Goal: Task Accomplishment & Management: Use online tool/utility

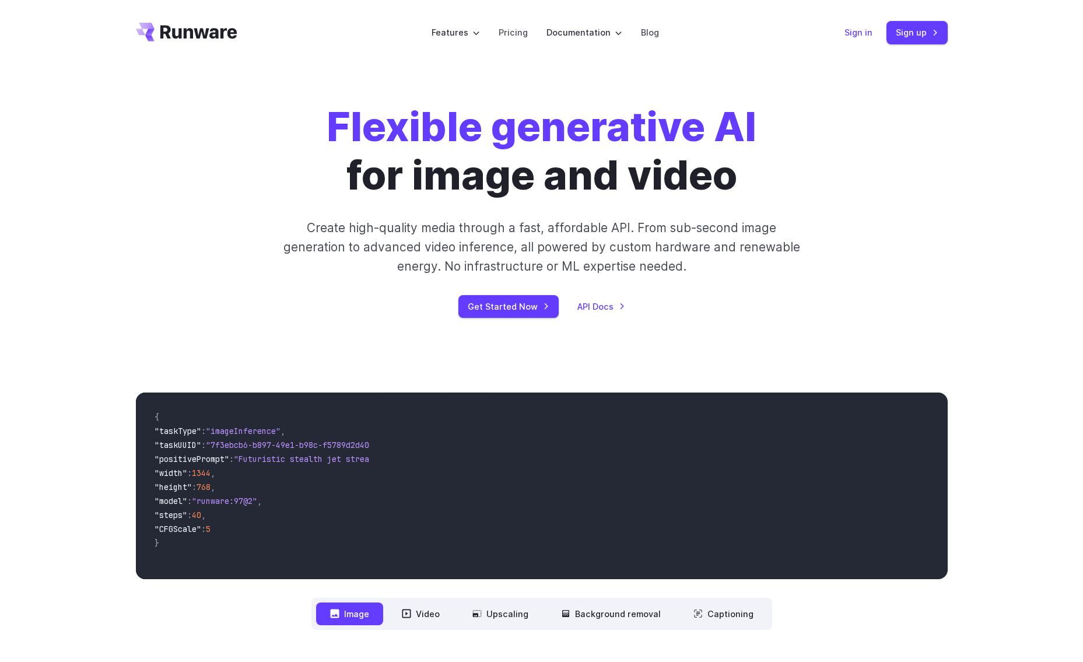
click at [862, 33] on link "Sign in" at bounding box center [858, 32] width 28 height 13
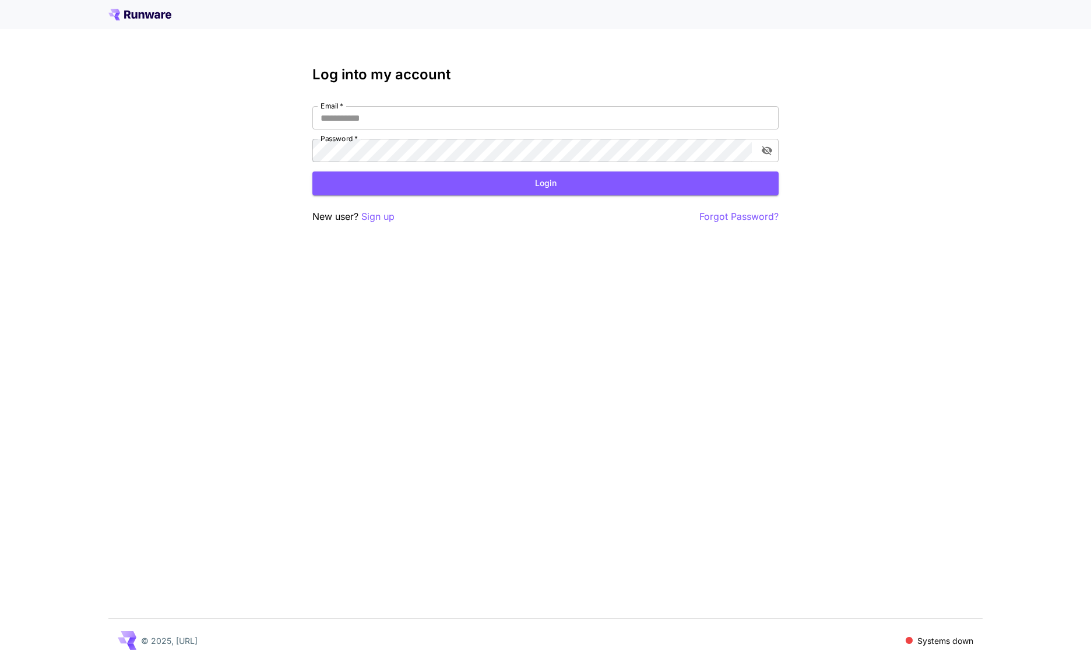
click at [0, 661] on nordpass-portal at bounding box center [0, 662] width 0 height 0
type input "**********"
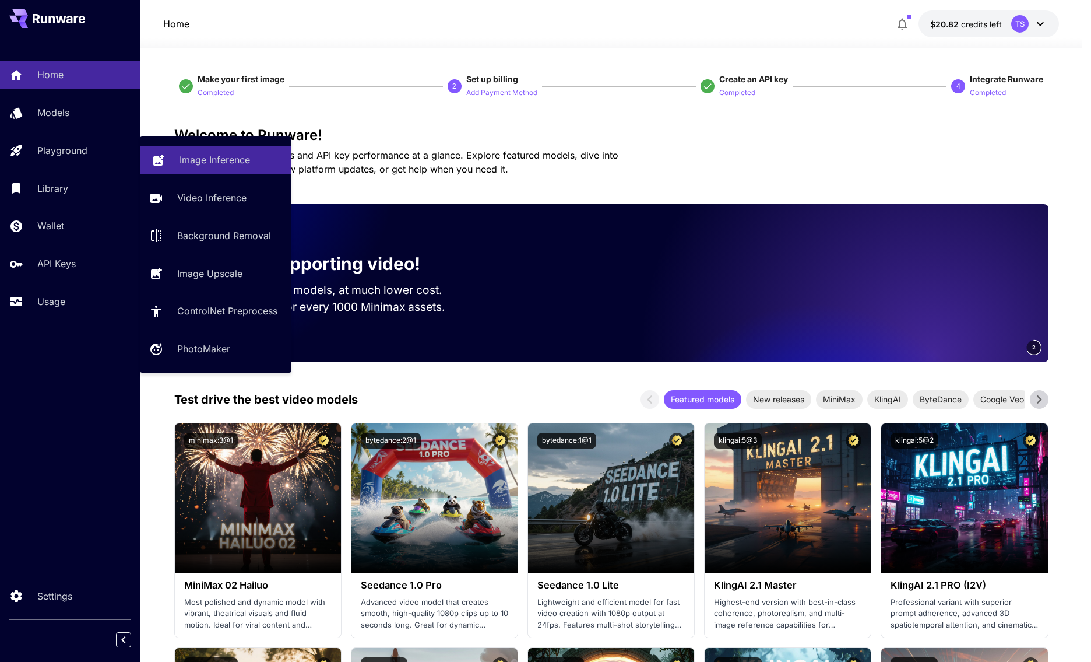
click at [178, 158] on link "Image Inference" at bounding box center [216, 160] width 152 height 29
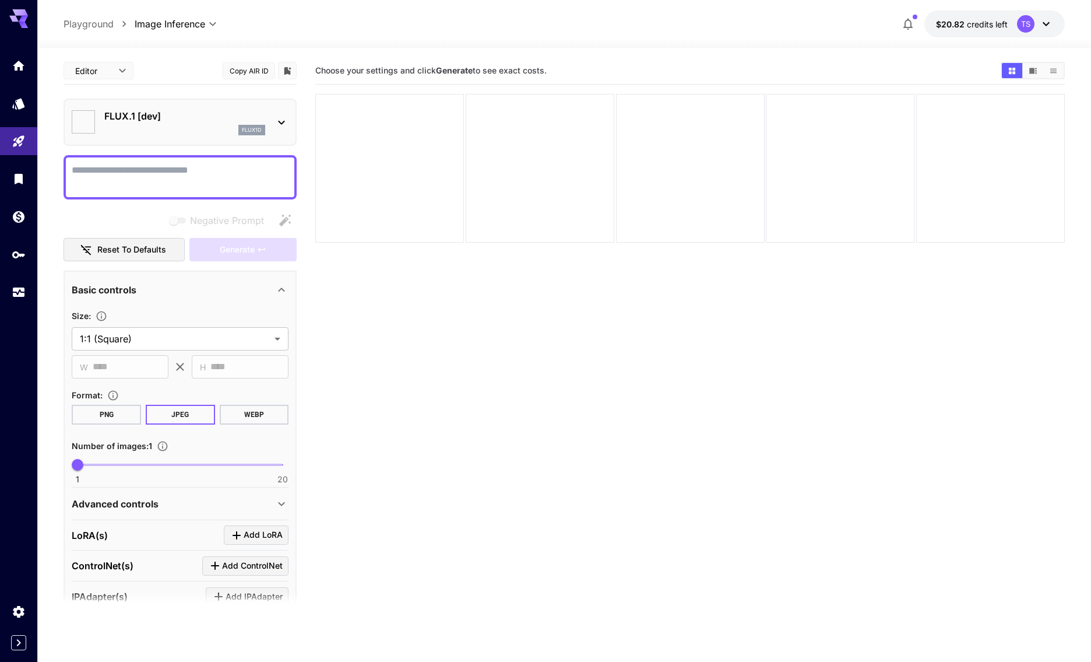
type input "**********"
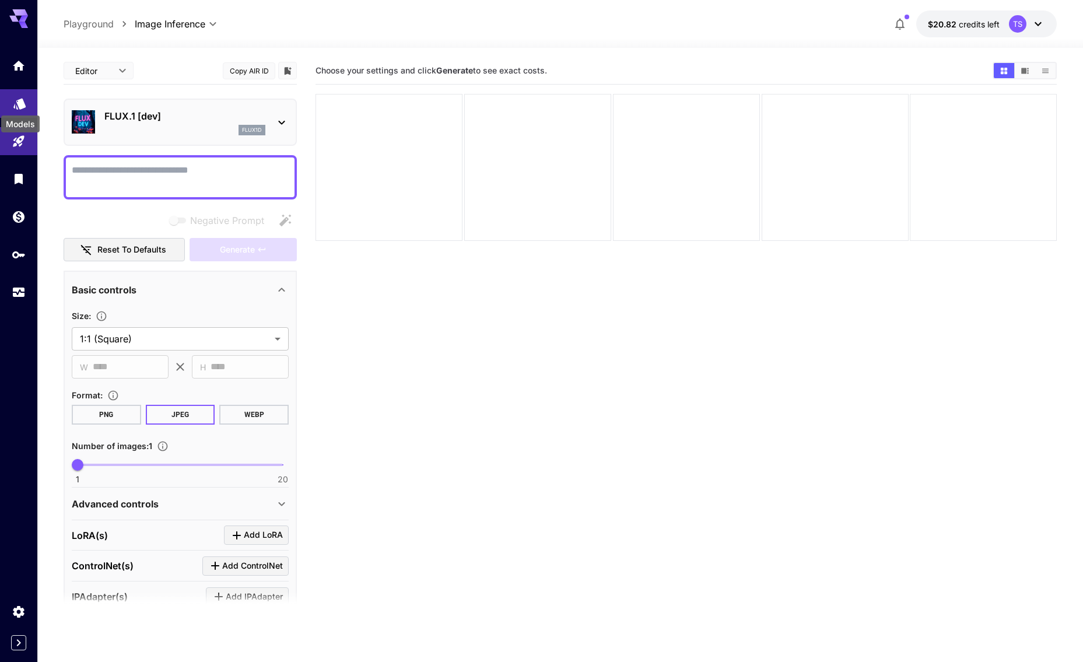
click at [23, 106] on icon "Models" at bounding box center [20, 100] width 14 height 14
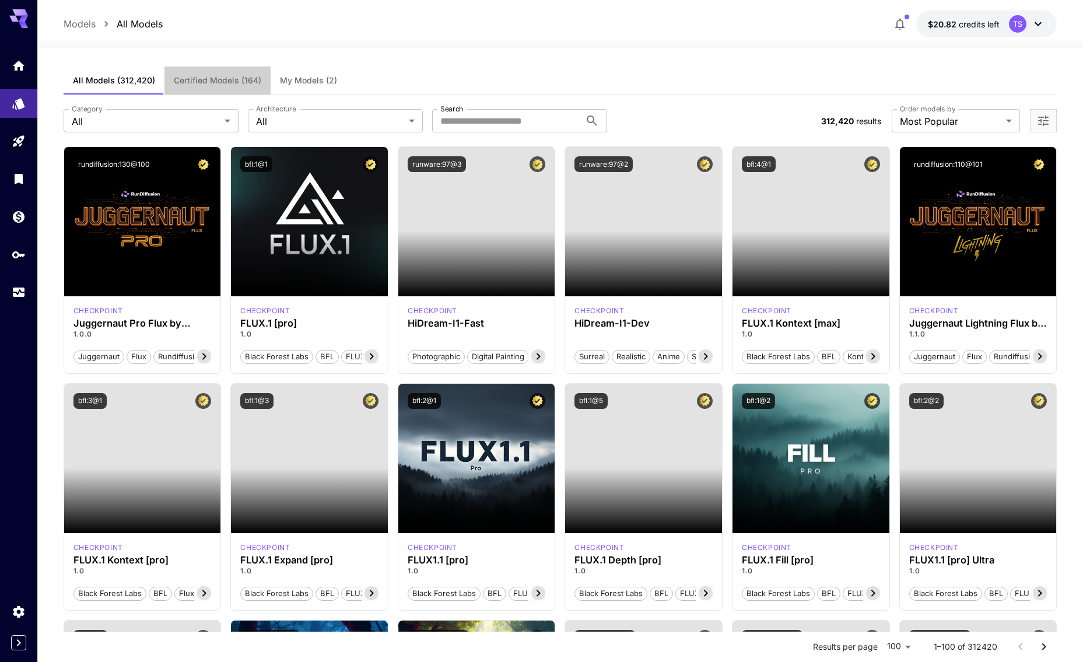
click at [266, 79] on button "Certified Models (164)" at bounding box center [217, 80] width 106 height 28
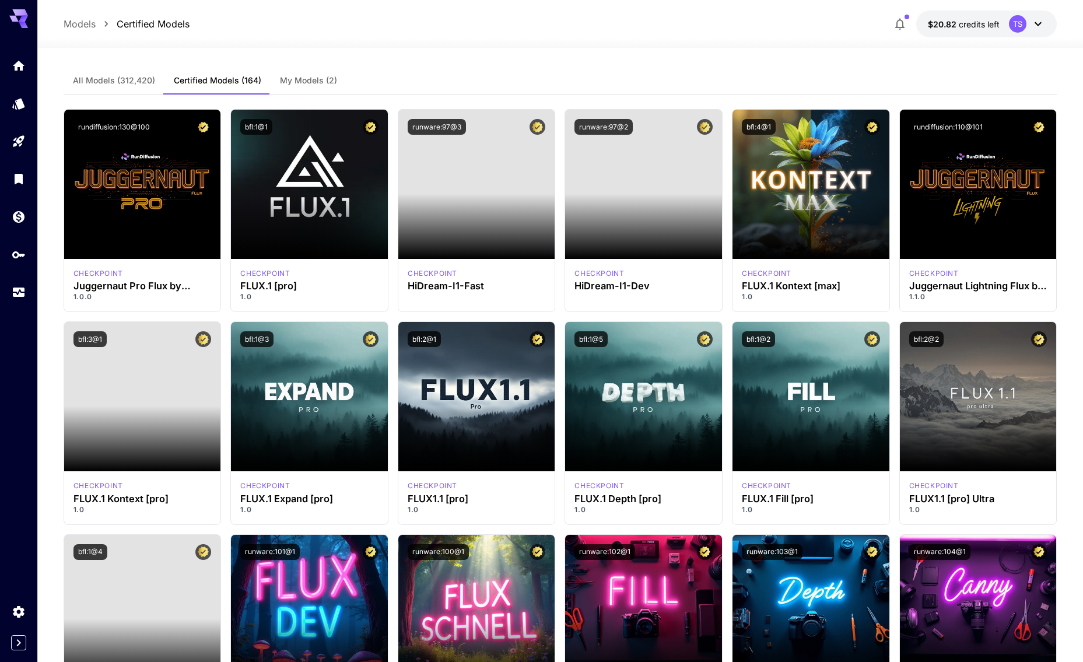
click at [273, 78] on button "My Models (2)" at bounding box center [309, 80] width 76 height 28
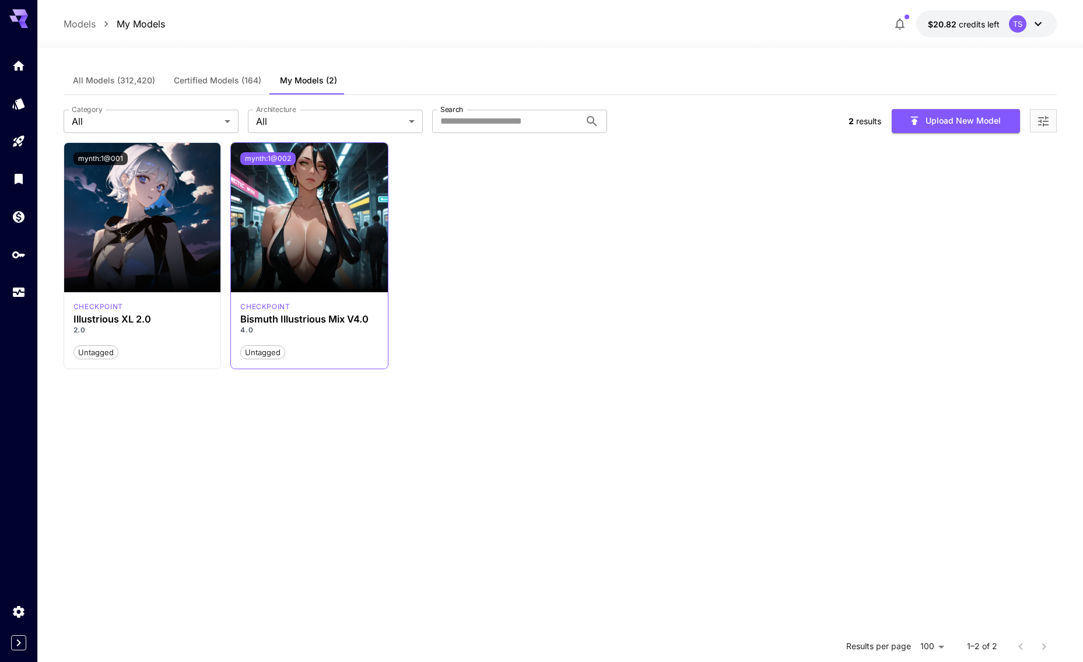
click at [271, 161] on button "mynth:1@002" at bounding box center [267, 158] width 55 height 13
click at [286, 163] on button "mynth:1@002" at bounding box center [267, 158] width 55 height 13
click at [269, 157] on button "Copied!" at bounding box center [257, 158] width 34 height 13
click at [237, 319] on div "checkpoint Bismuth Illustrious Mix V4.0 4.0 Untagged" at bounding box center [309, 330] width 157 height 77
drag, startPoint x: 243, startPoint y: 318, endPoint x: 385, endPoint y: 317, distance: 142.3
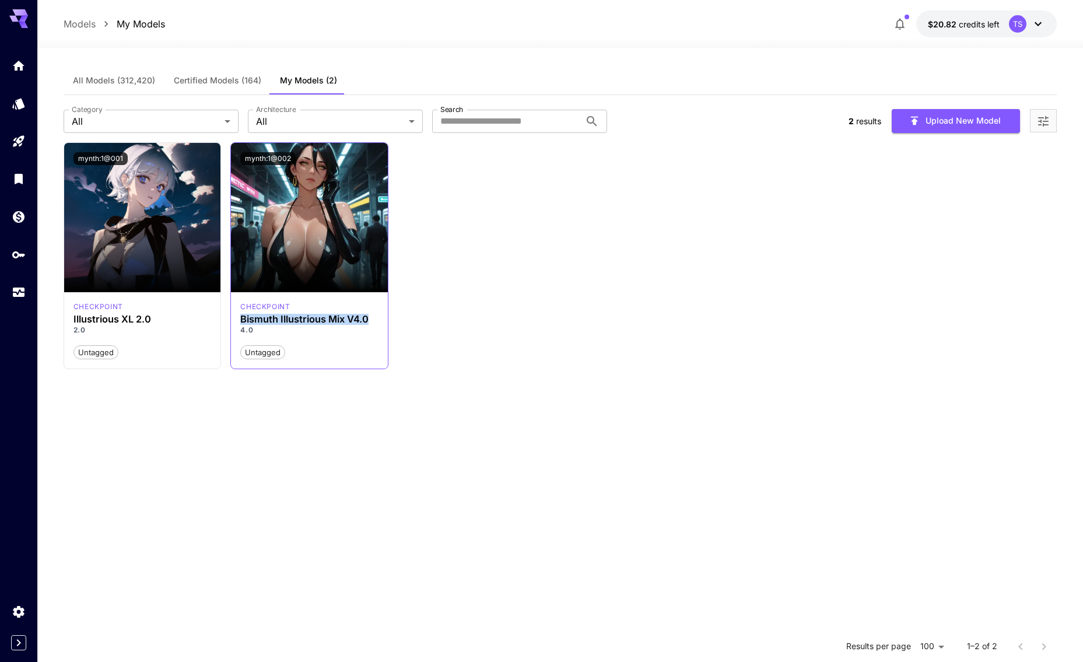
click at [385, 317] on div "checkpoint Bismuth Illustrious Mix V4.0 4.0 Untagged" at bounding box center [309, 330] width 157 height 77
copy h3 "Bismuth Illustrious Mix V4.0"
click at [388, 180] on div "Launch in Playground mynth:1@001 checkpoint Illustrious XL 2.0 2.0 Untagged Lau…" at bounding box center [560, 255] width 993 height 227
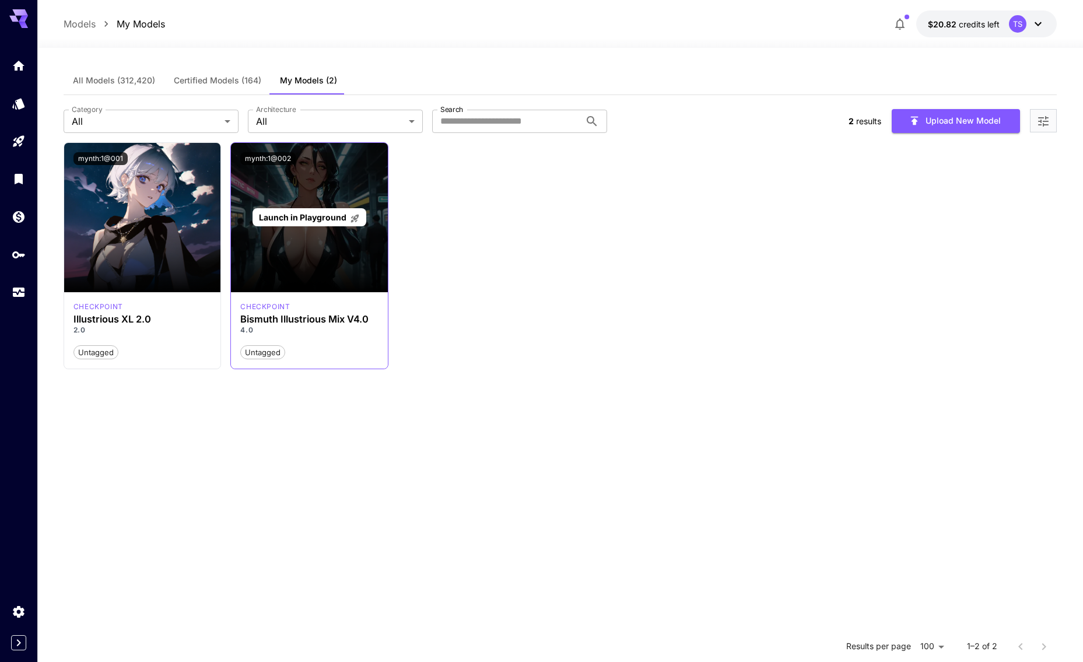
click at [347, 199] on div "Launch in Playground" at bounding box center [309, 217] width 157 height 149
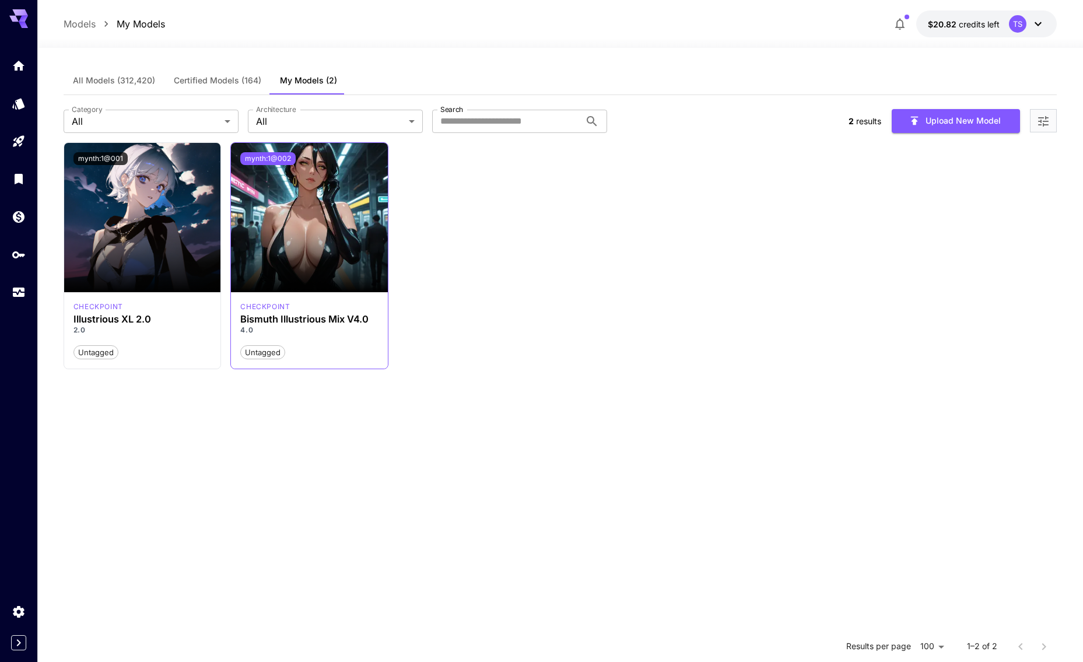
click at [264, 156] on button "mynth:1@002" at bounding box center [267, 158] width 55 height 13
click at [587, 187] on div "Launch in Playground mynth:1@001 checkpoint Illustrious XL 2.0 2.0 Untagged Lau…" at bounding box center [560, 255] width 993 height 227
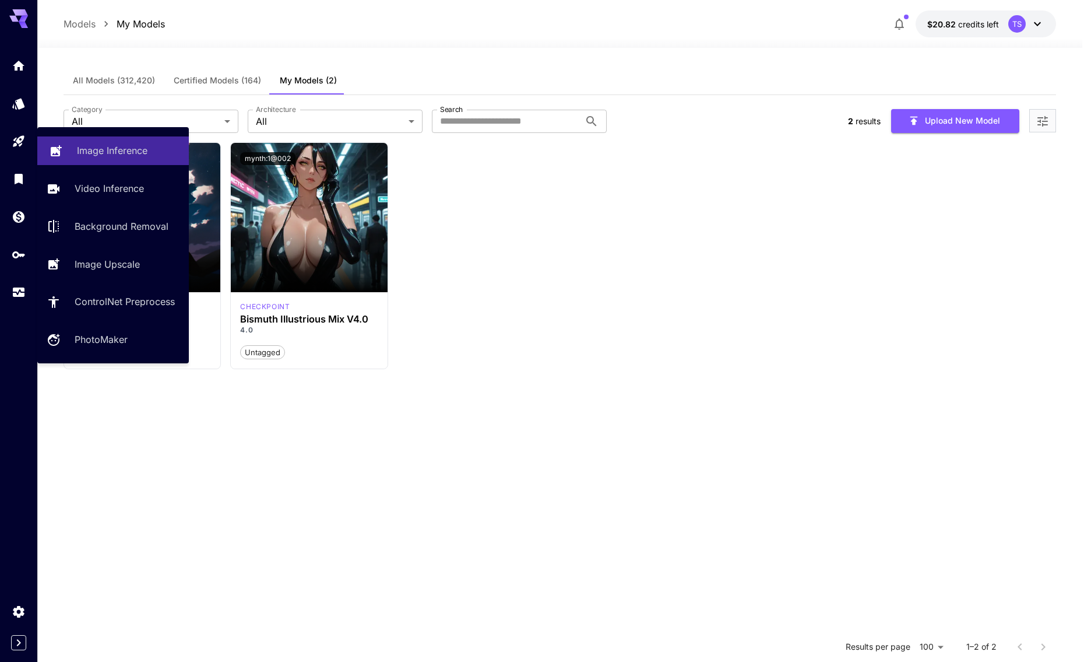
click at [78, 146] on p "Image Inference" at bounding box center [112, 150] width 71 height 14
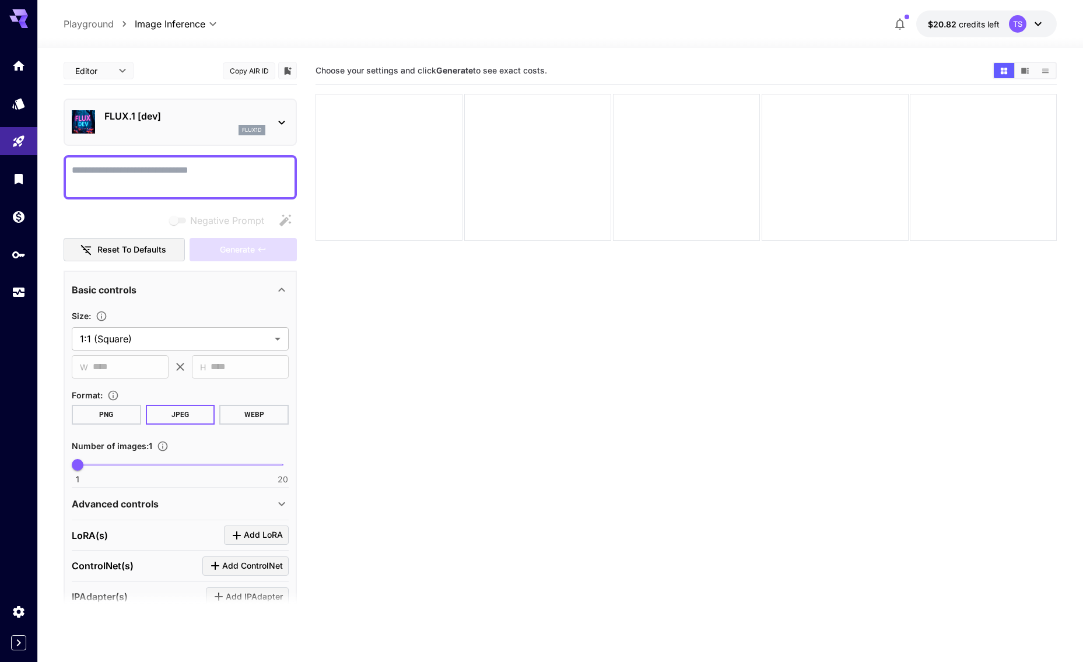
click at [219, 127] on div "flux1d" at bounding box center [184, 130] width 161 height 10
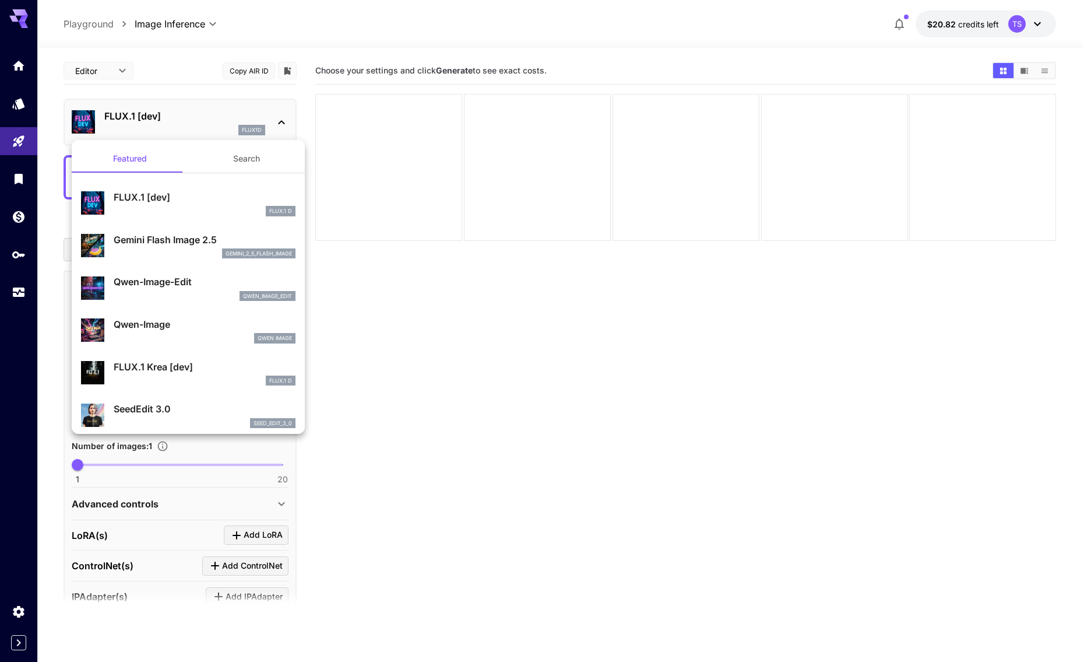
click at [210, 154] on button "Search" at bounding box center [246, 159] width 117 height 28
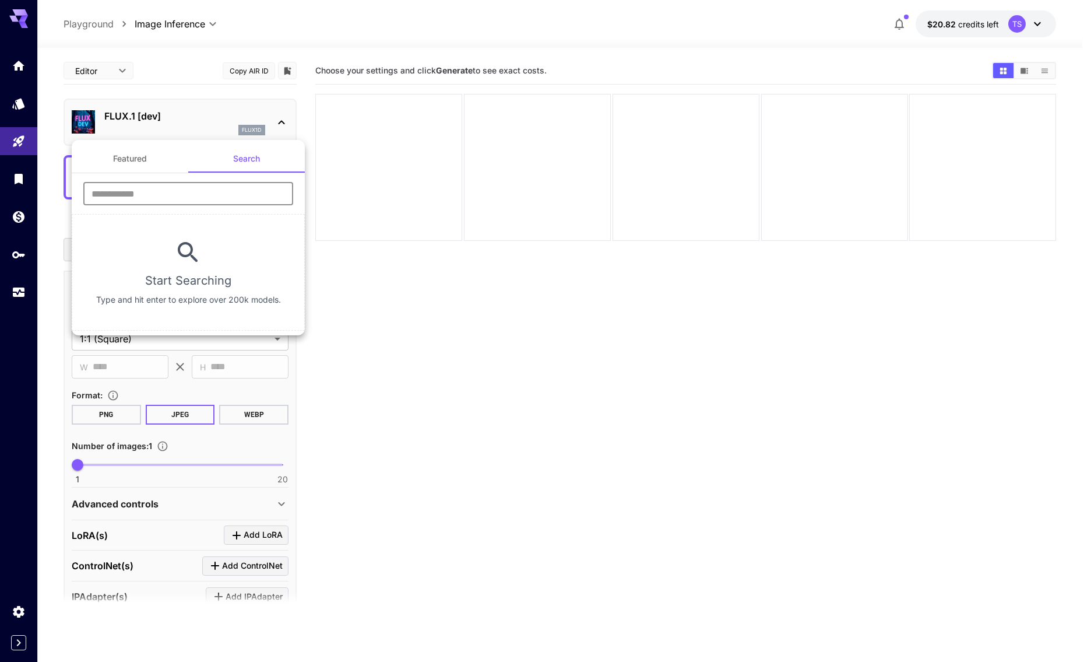
click at [187, 184] on input "text" at bounding box center [188, 193] width 210 height 23
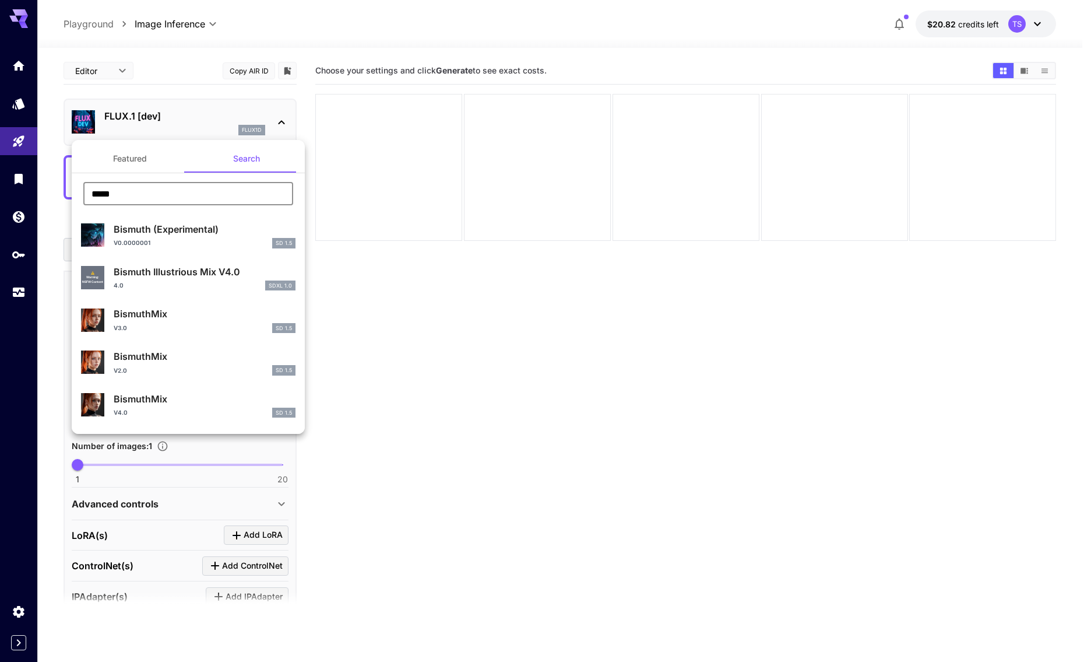
type input "*****"
click at [117, 173] on section "***** ​ Bismuth (Experimental) v0.0000001 SD 1.5 ⚠️ Warning: NSFW Content Bismu…" at bounding box center [188, 437] width 233 height 528
click at [121, 167] on button "Featured" at bounding box center [130, 159] width 117 height 28
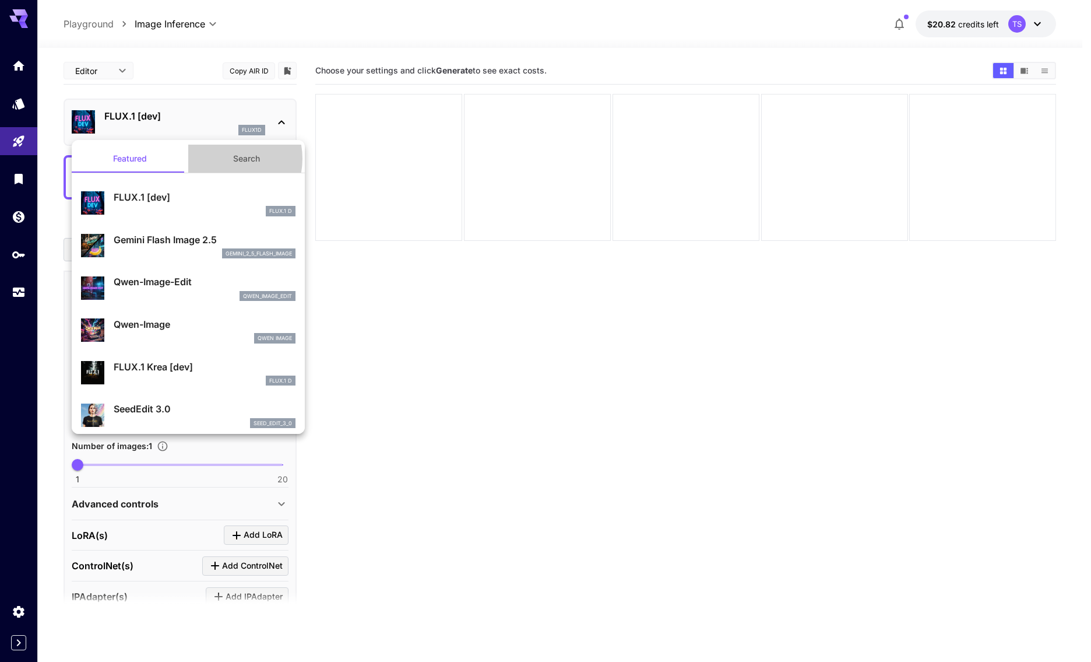
click at [219, 159] on button "Search" at bounding box center [246, 159] width 117 height 28
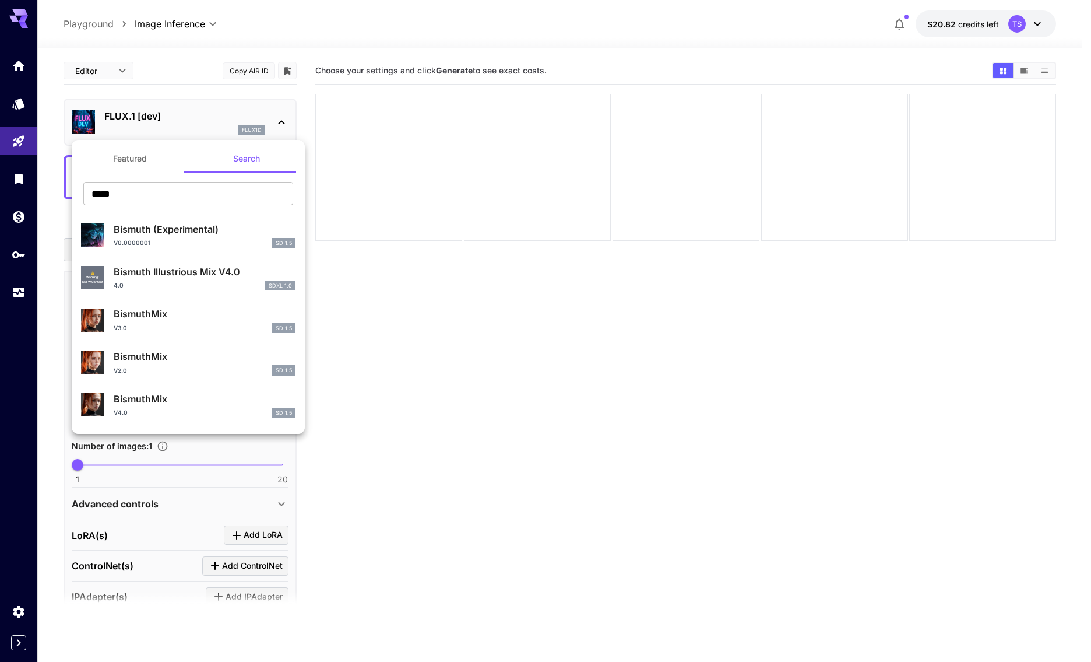
click at [147, 283] on div "4.0 SDXL 1.0" at bounding box center [205, 285] width 182 height 10
type input "**"
type input "*"
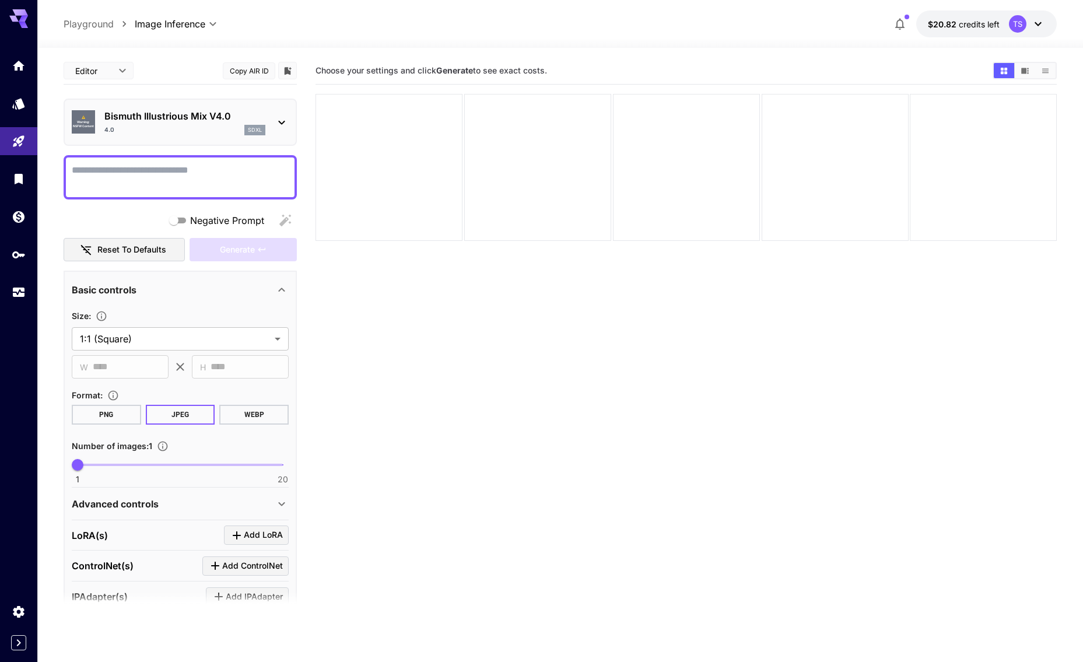
click at [168, 135] on div "⚠️ Warning: NSFW Content Bismuth Illustrious Mix V4.0 4.0 sdxl" at bounding box center [180, 122] width 217 height 36
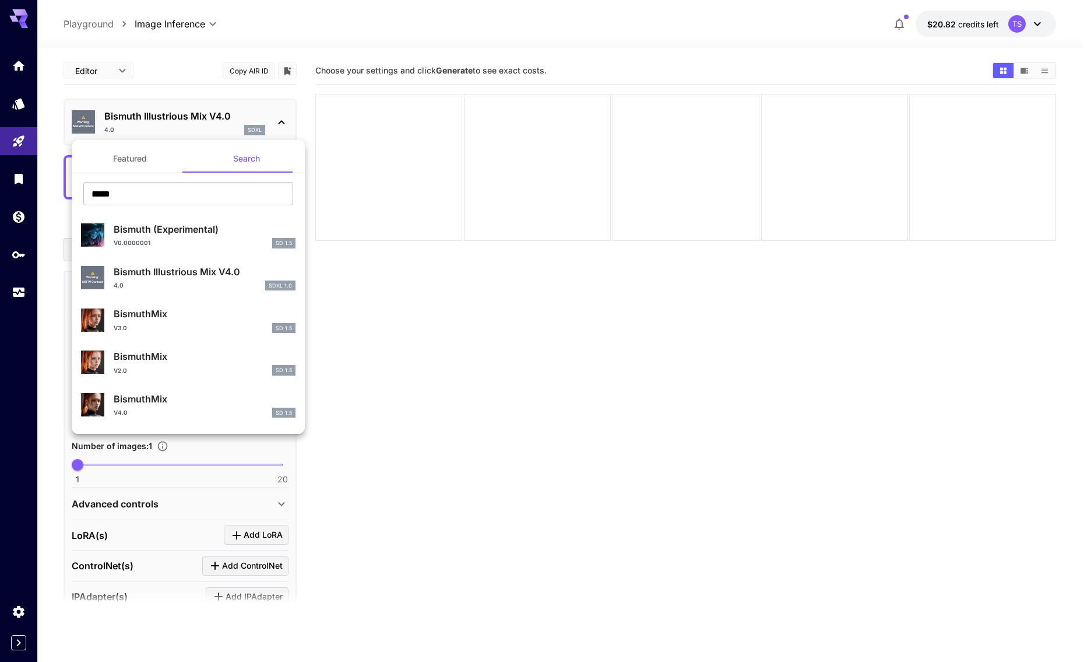
click at [171, 134] on div at bounding box center [545, 331] width 1091 height 662
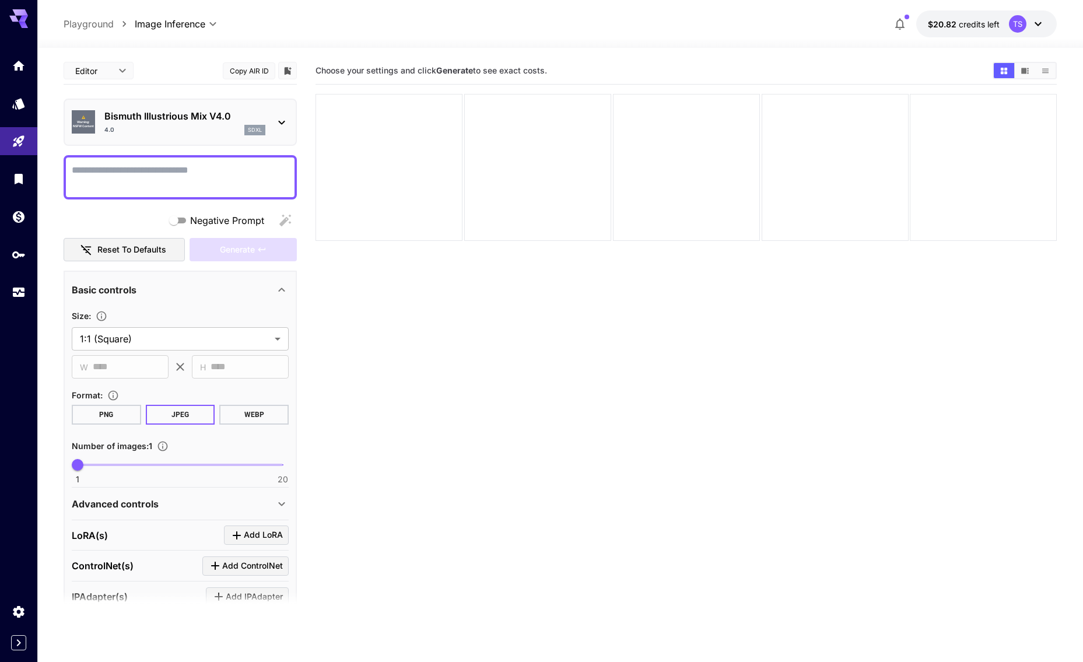
click at [97, 149] on div "**********" at bounding box center [180, 398] width 233 height 682
click at [113, 171] on textarea "Negative Prompt" at bounding box center [180, 177] width 217 height 28
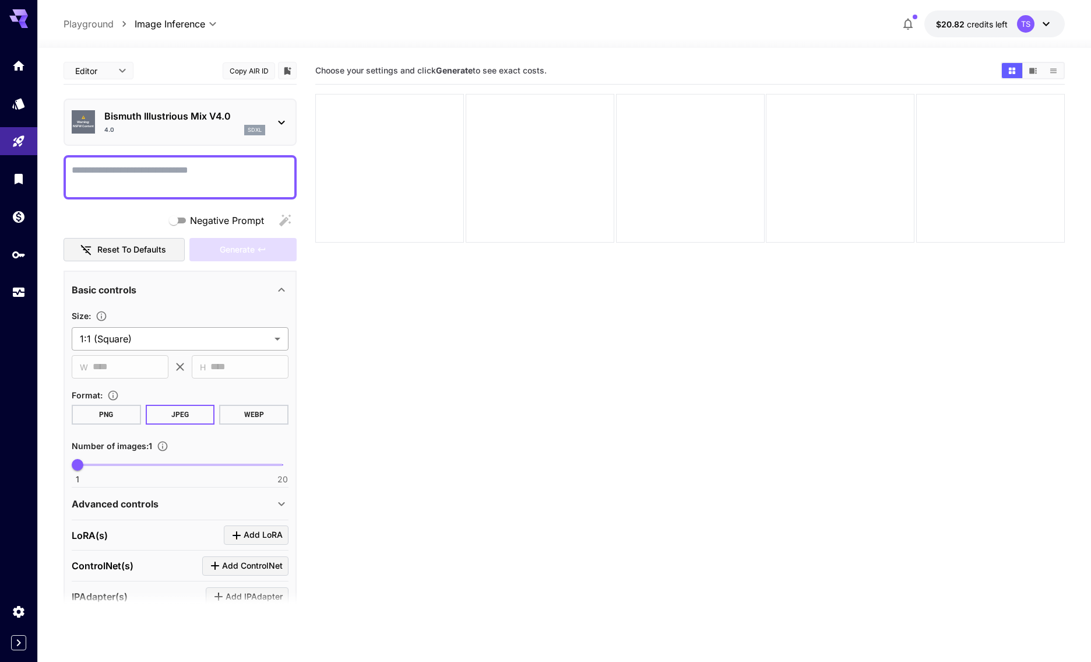
click at [137, 338] on body "**********" at bounding box center [545, 377] width 1091 height 754
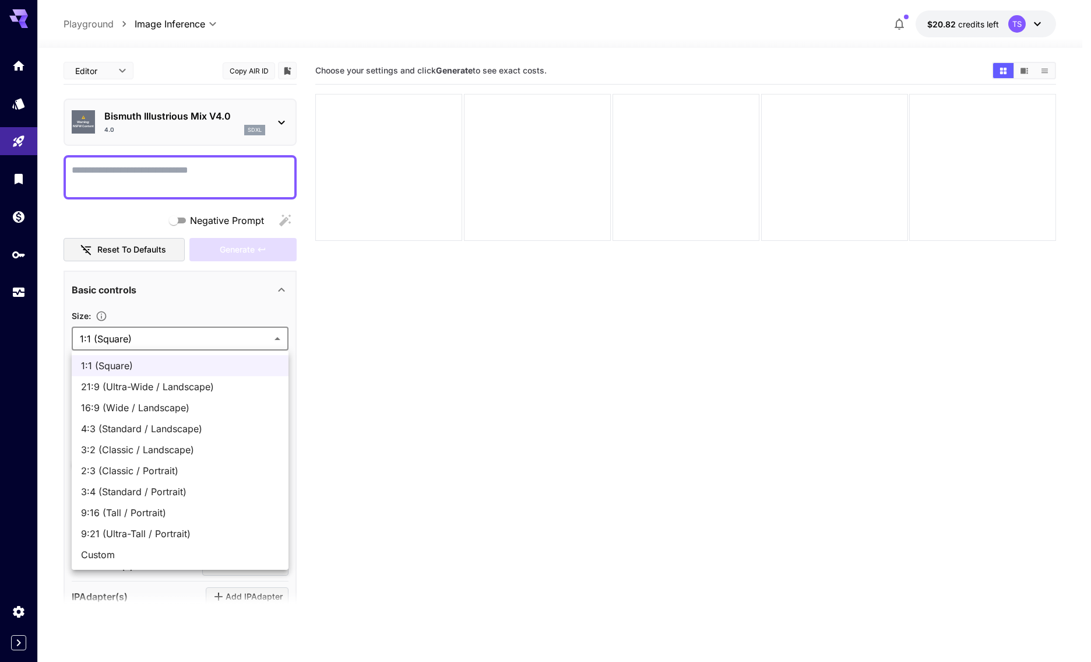
click at [135, 476] on span "2:3 (Classic / Portrait)" at bounding box center [180, 471] width 198 height 14
type input "**********"
type input "***"
type input "****"
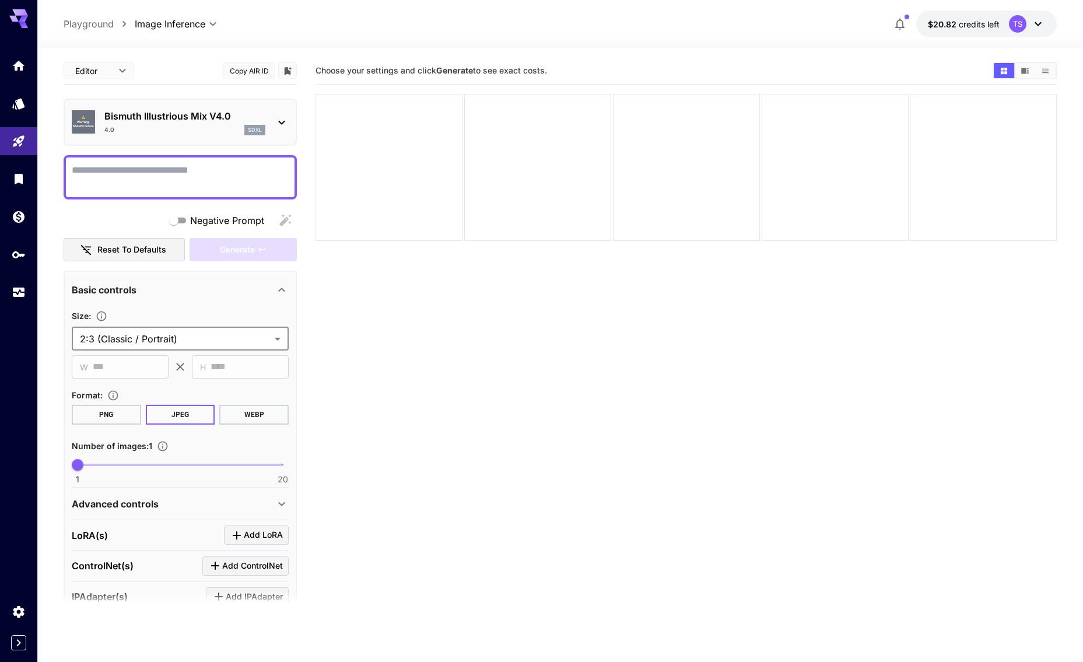
click at [232, 421] on button "WEBP" at bounding box center [253, 415] width 69 height 20
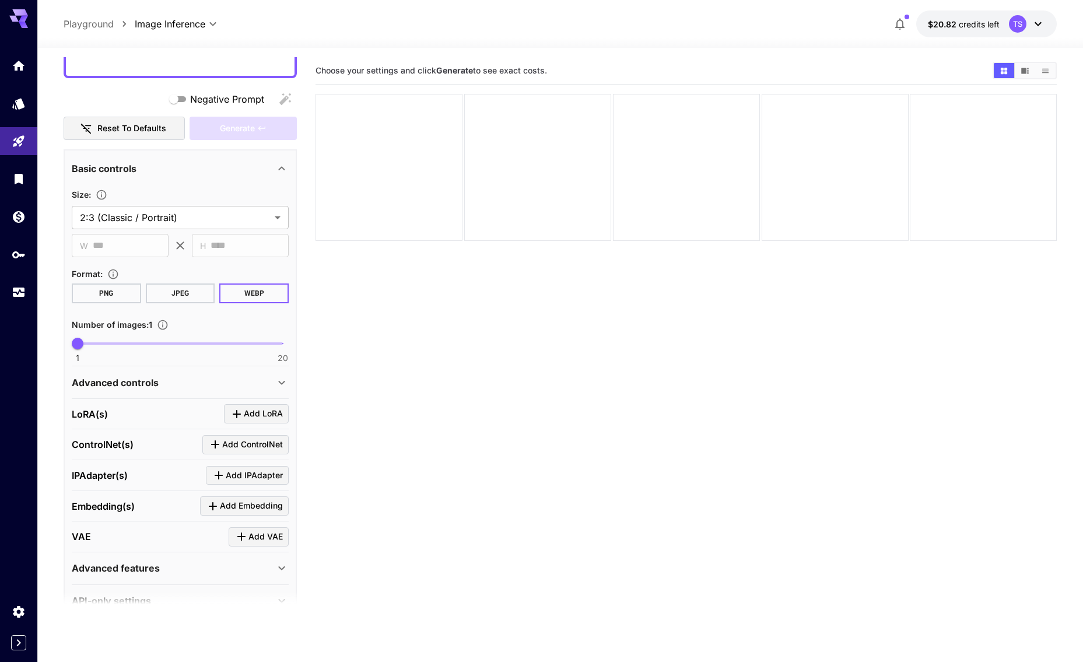
scroll to position [148, 0]
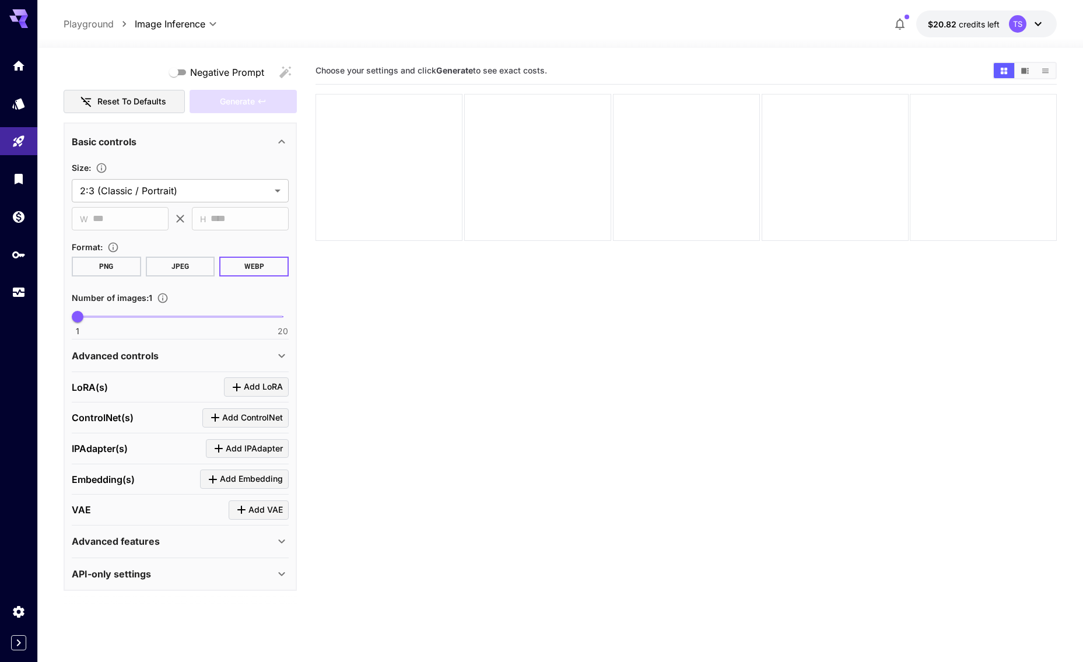
click at [192, 356] on div "Advanced controls" at bounding box center [173, 356] width 203 height 14
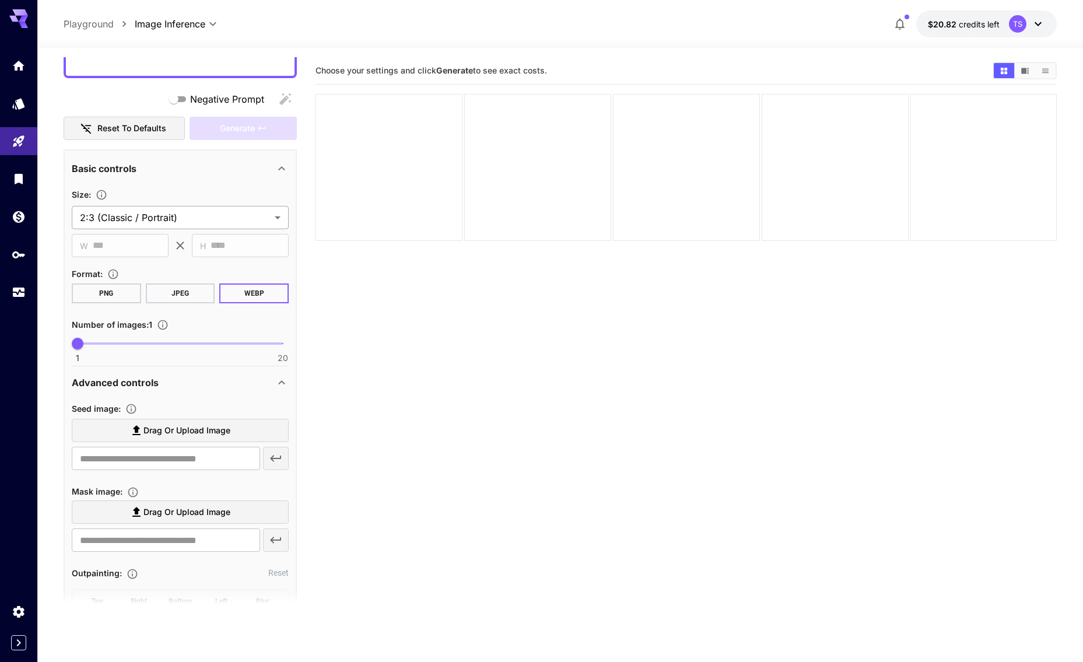
scroll to position [0, 0]
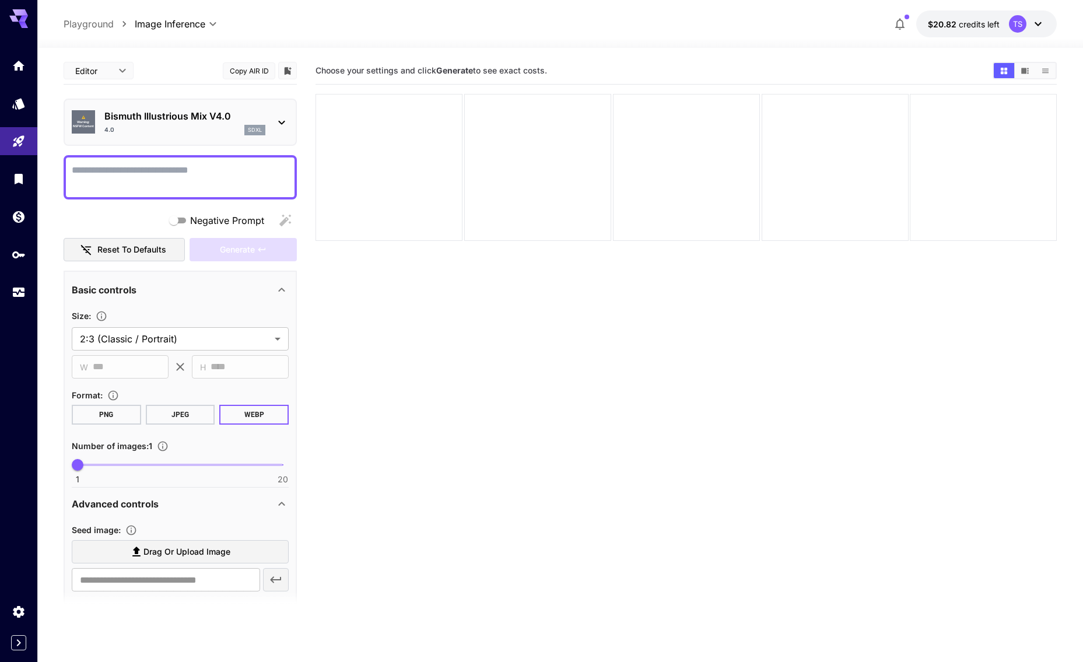
click at [130, 188] on textarea "Negative Prompt" at bounding box center [180, 177] width 217 height 28
type textarea "**********"
click at [214, 249] on button "Generate" at bounding box center [242, 250] width 107 height 24
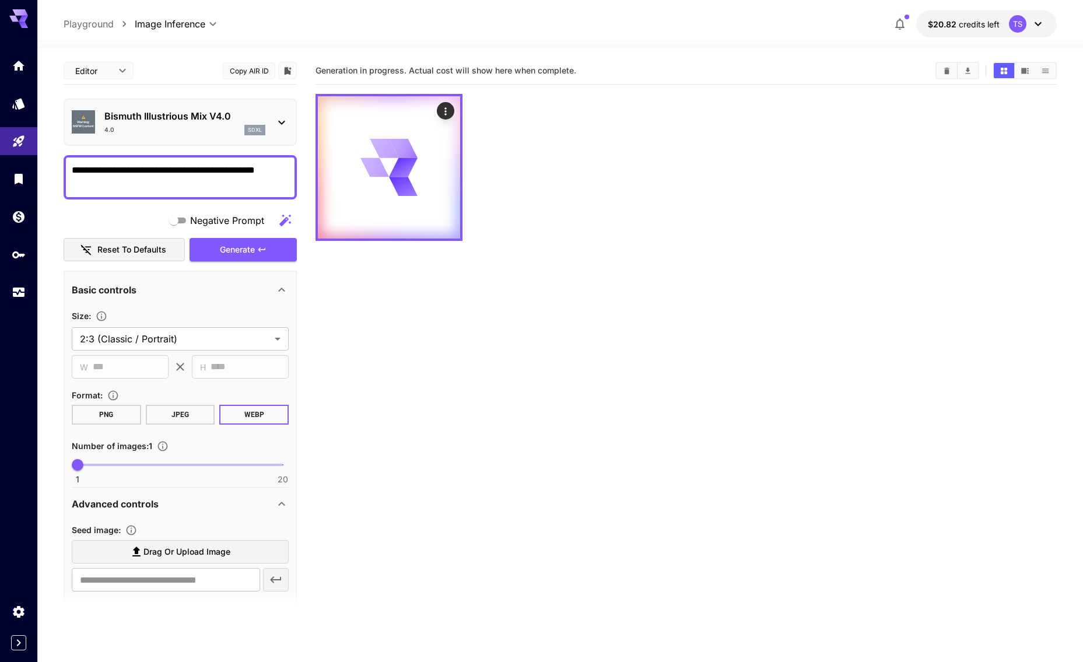
click at [248, 73] on button "Copy AIR ID" at bounding box center [249, 70] width 52 height 17
click at [490, 326] on section "Generation in progress. Actual cost will show here when complete." at bounding box center [685, 388] width 741 height 662
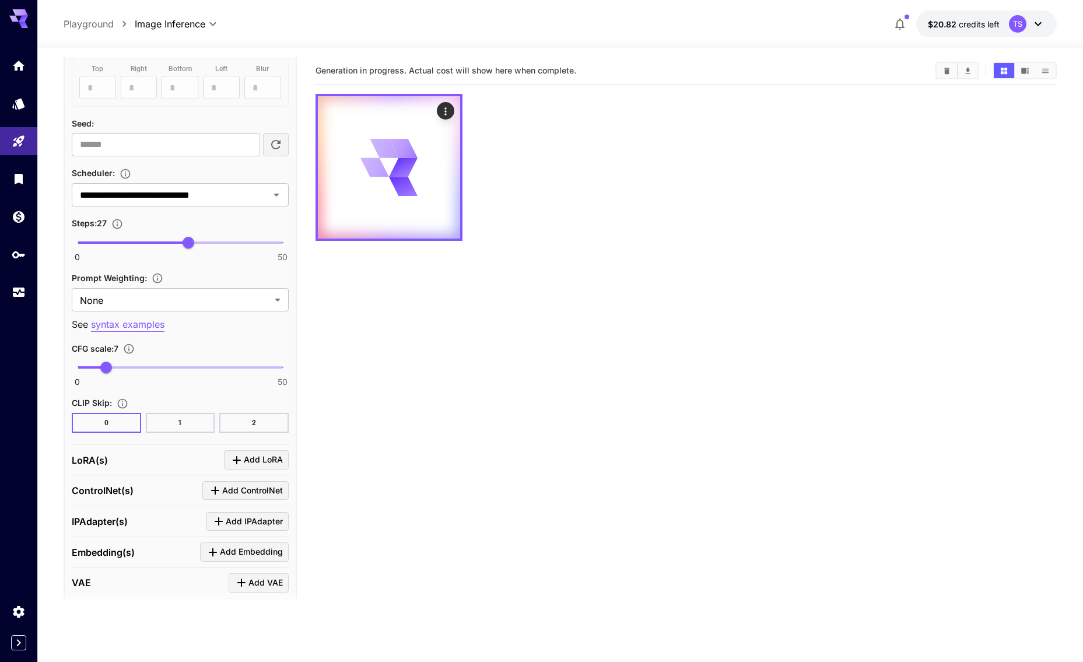
scroll to position [655, 0]
drag, startPoint x: 526, startPoint y: 350, endPoint x: 458, endPoint y: 340, distance: 68.4
click at [458, 340] on section "Generation in progress. Actual cost will show here when complete." at bounding box center [685, 388] width 741 height 662
type input "*"
drag, startPoint x: 107, startPoint y: 366, endPoint x: 94, endPoint y: 367, distance: 13.5
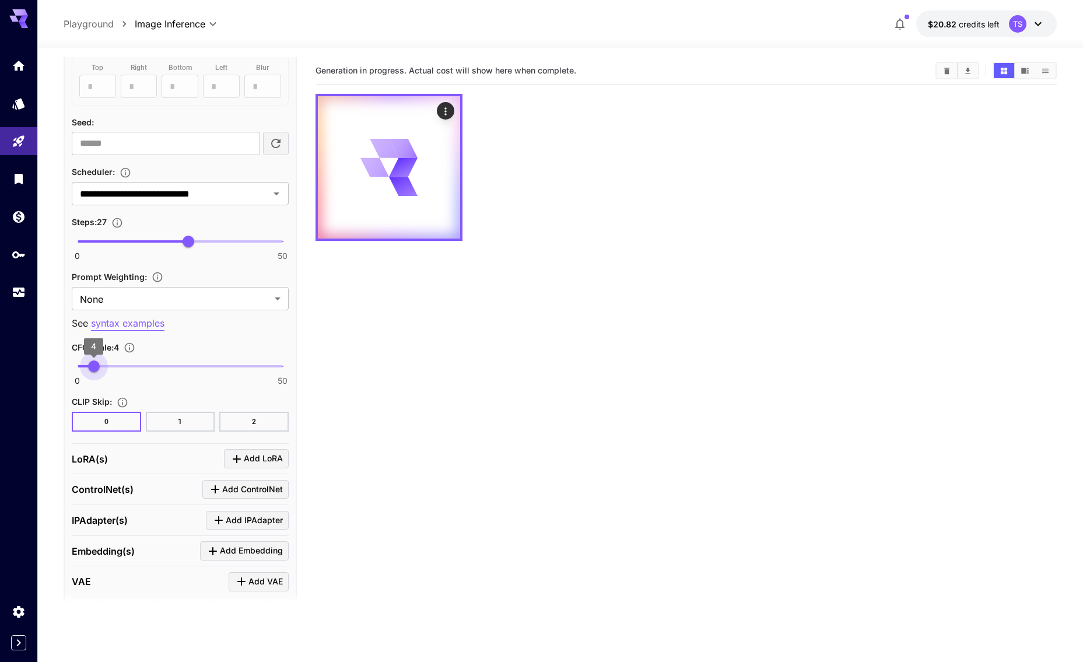
click at [94, 367] on span "4" at bounding box center [94, 366] width 12 height 12
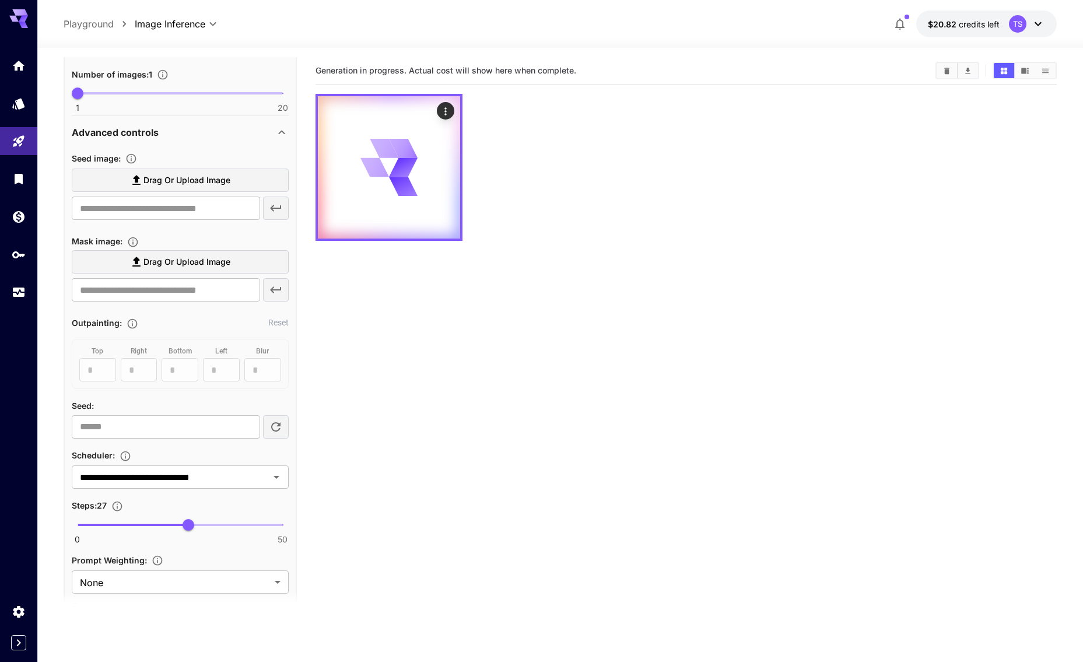
scroll to position [117, 0]
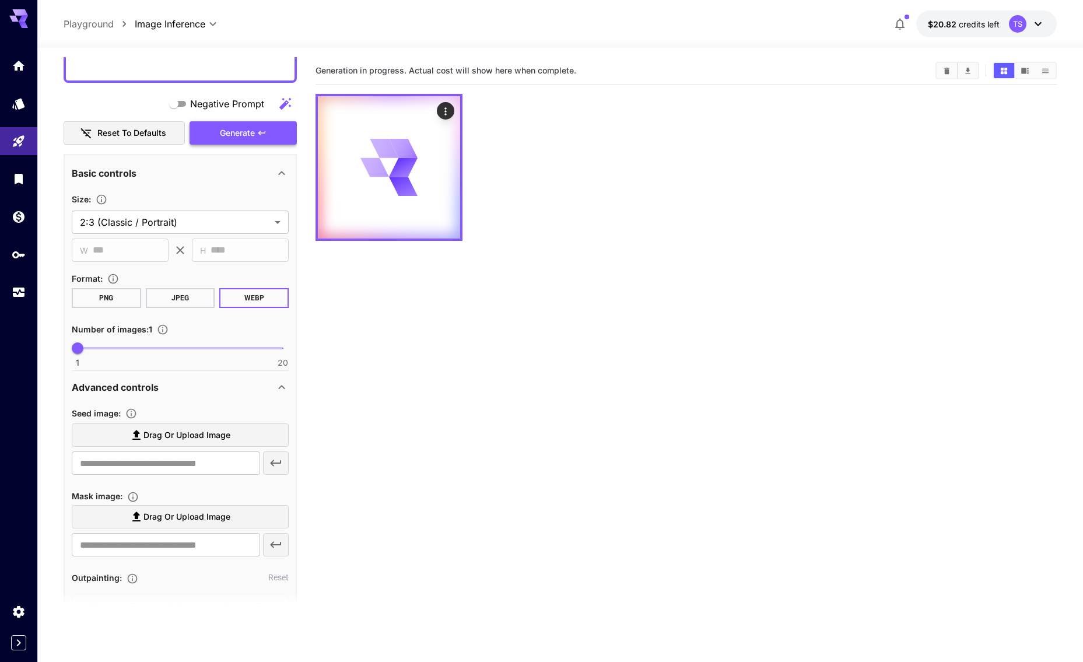
click at [249, 139] on span "Generate" at bounding box center [237, 133] width 35 height 15
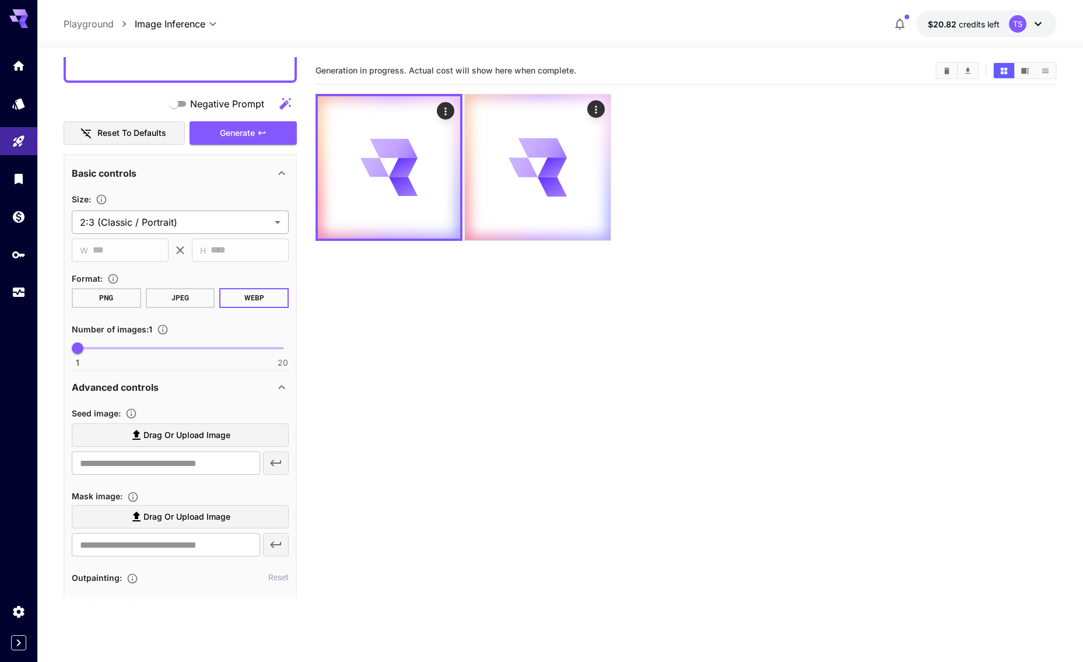
scroll to position [0, 0]
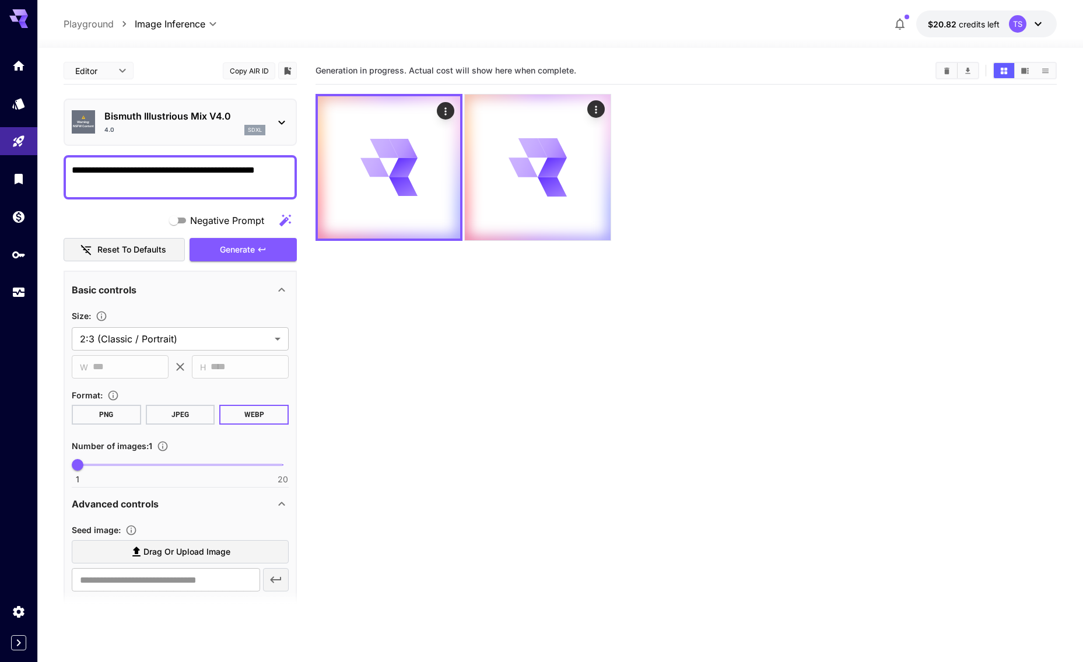
click at [527, 287] on section "Generation in progress. Actual cost will show here when complete." at bounding box center [685, 388] width 741 height 662
click at [536, 205] on div at bounding box center [538, 167] width 146 height 146
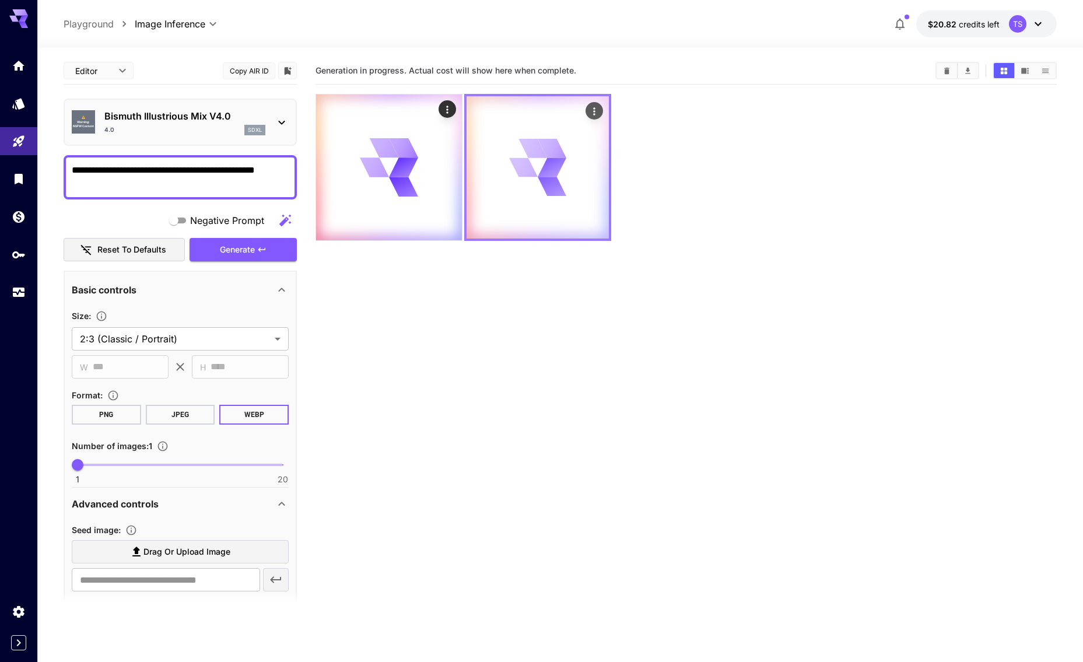
click at [596, 116] on icon "Actions" at bounding box center [594, 112] width 12 height 12
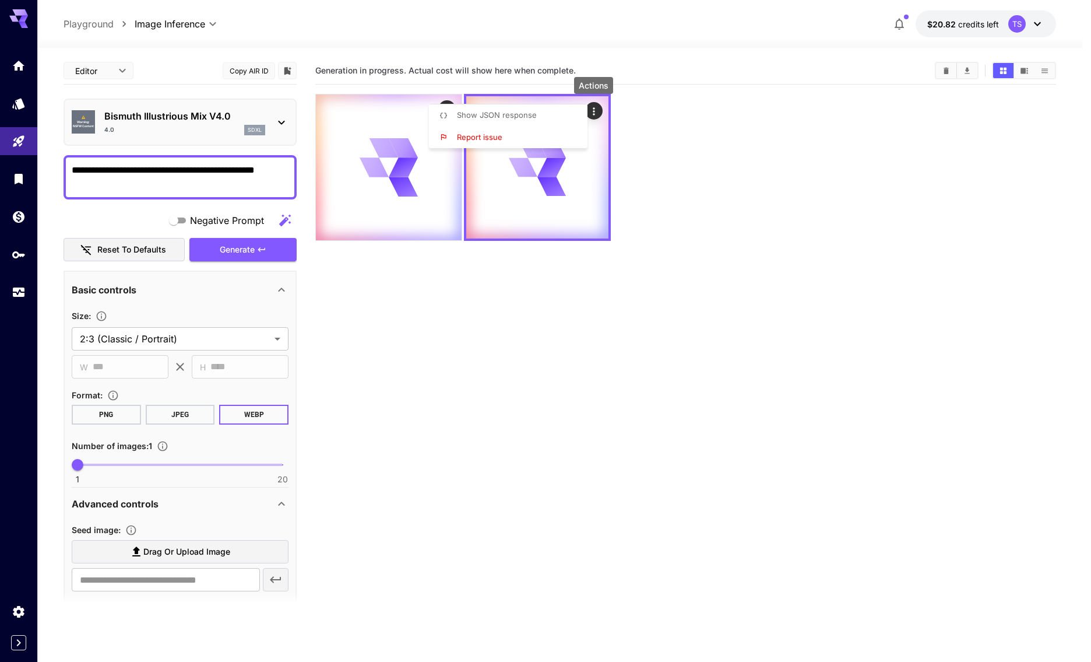
click at [575, 118] on li "Show JSON response" at bounding box center [512, 115] width 166 height 22
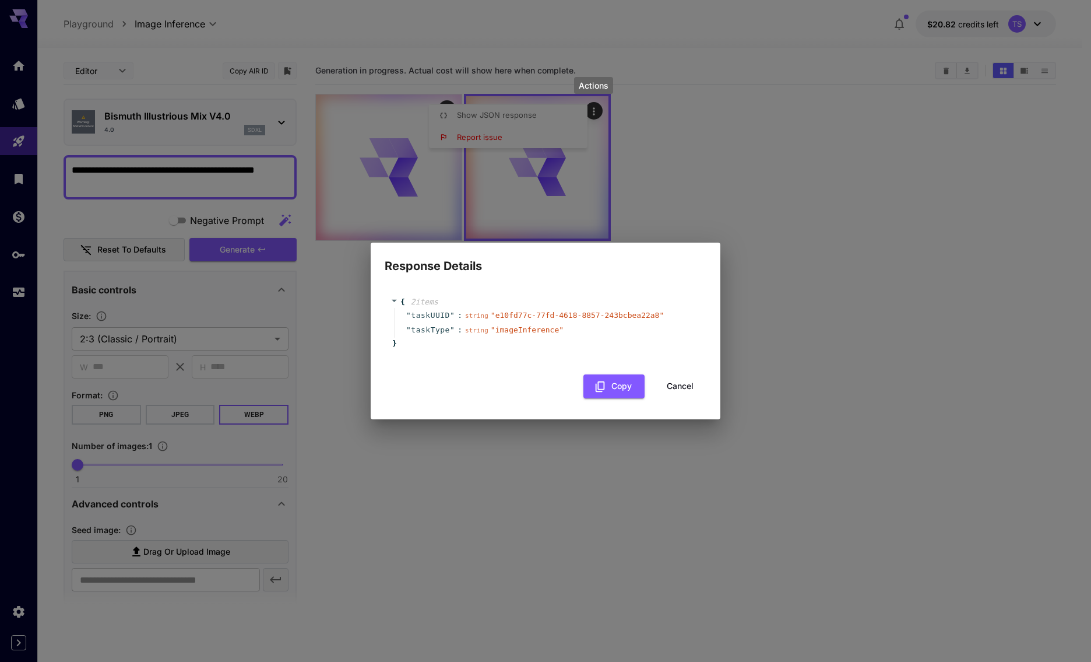
click at [682, 387] on button "Cancel" at bounding box center [680, 386] width 52 height 24
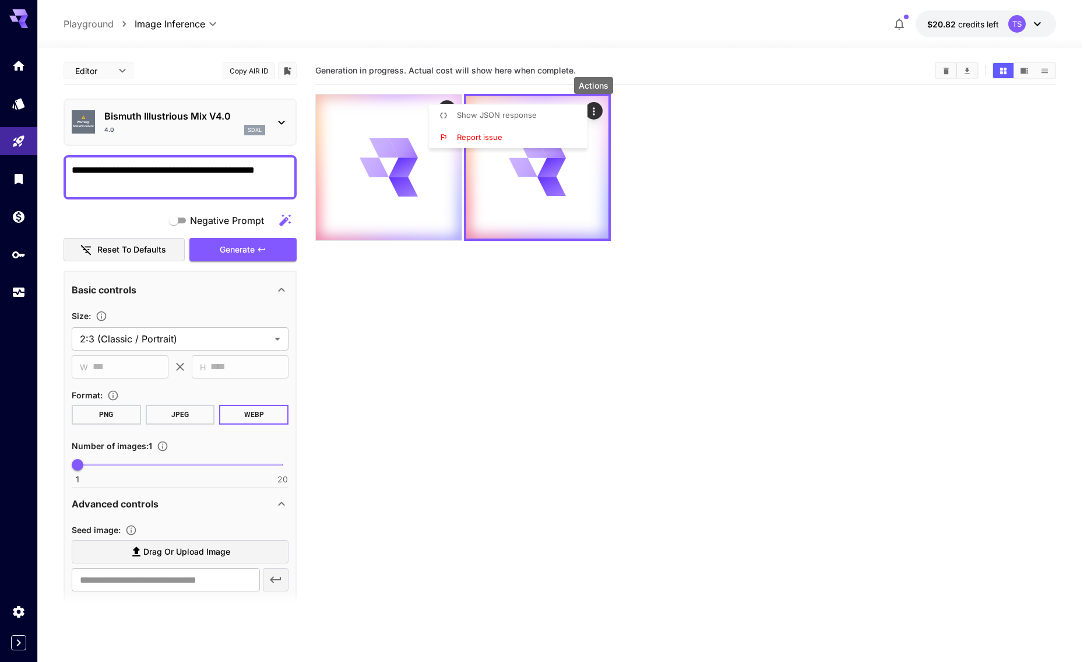
click at [708, 307] on div at bounding box center [545, 331] width 1091 height 662
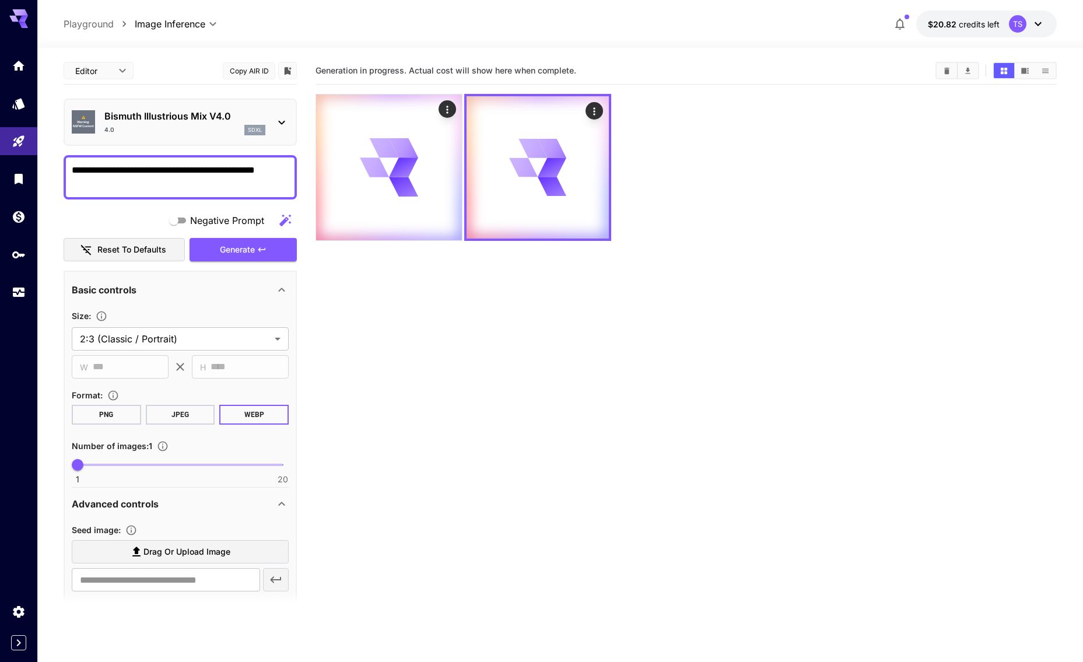
click at [153, 176] on textarea "**********" at bounding box center [180, 177] width 217 height 28
click at [390, 33] on div "**********" at bounding box center [560, 23] width 993 height 27
click at [25, 112] on link at bounding box center [18, 103] width 37 height 29
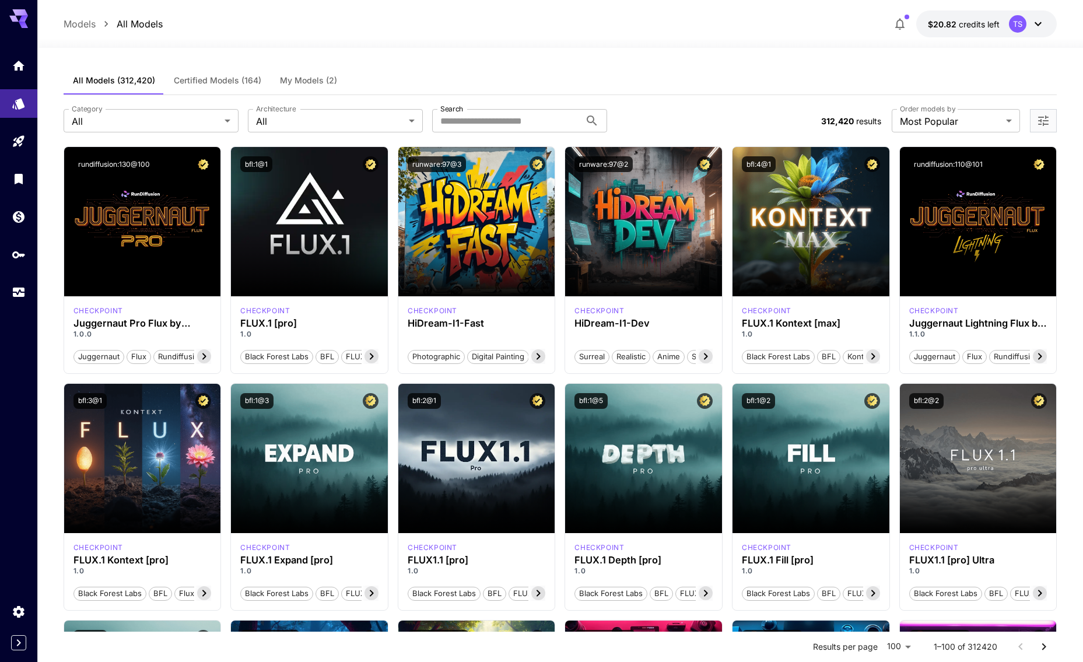
click at [281, 79] on span "My Models (2)" at bounding box center [308, 80] width 57 height 10
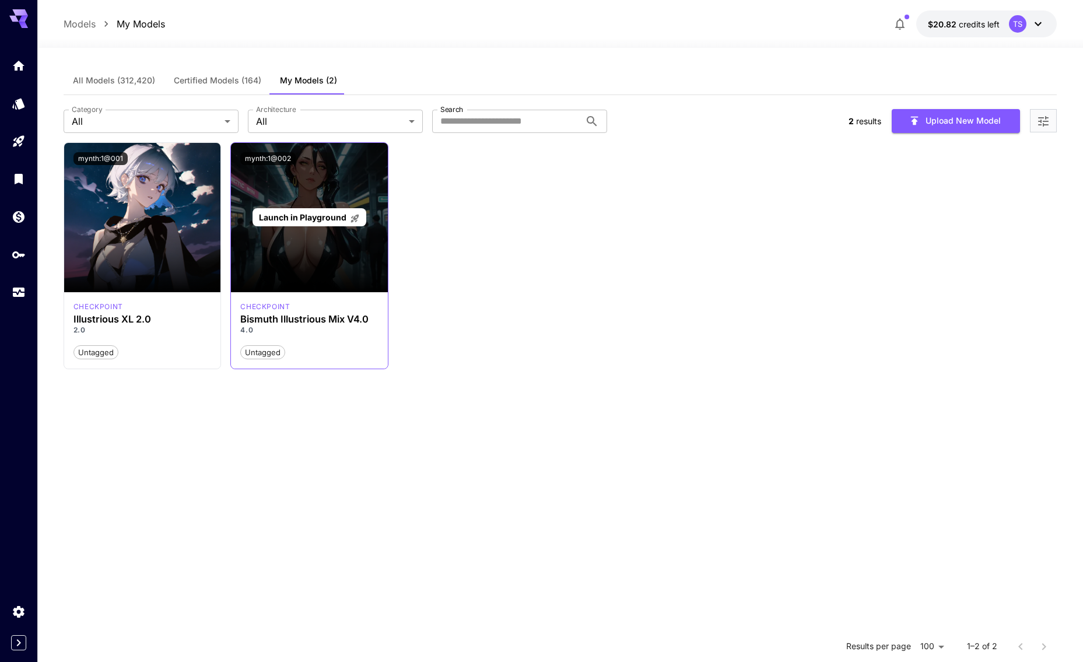
click at [303, 220] on span "Launch in Playground" at bounding box center [302, 217] width 87 height 10
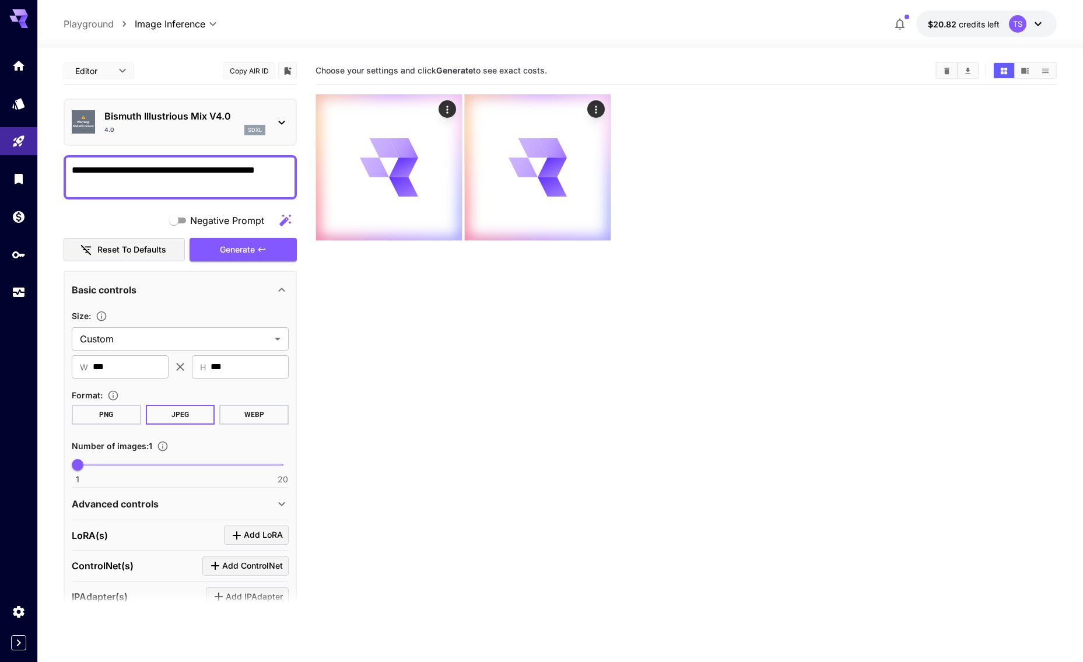
click at [199, 173] on textarea "**********" at bounding box center [180, 177] width 217 height 28
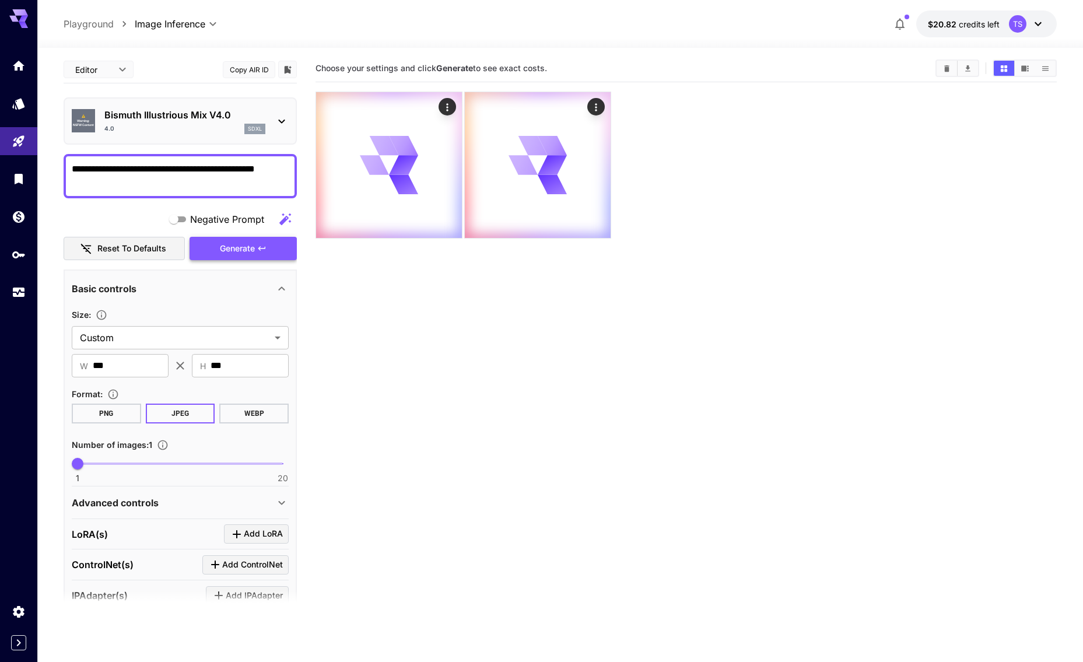
click at [265, 258] on button "Generate" at bounding box center [242, 249] width 107 height 24
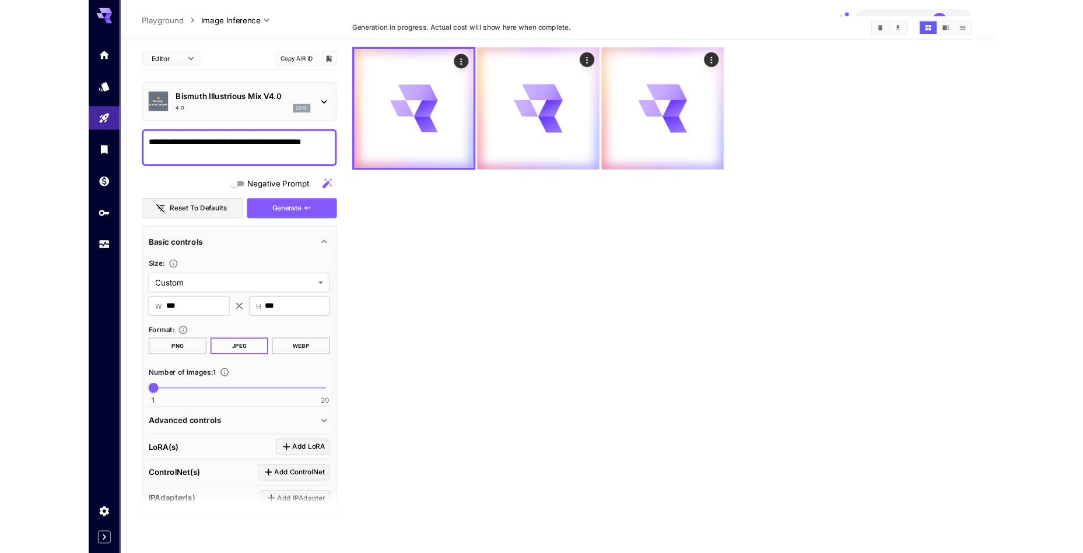
scroll to position [0, 0]
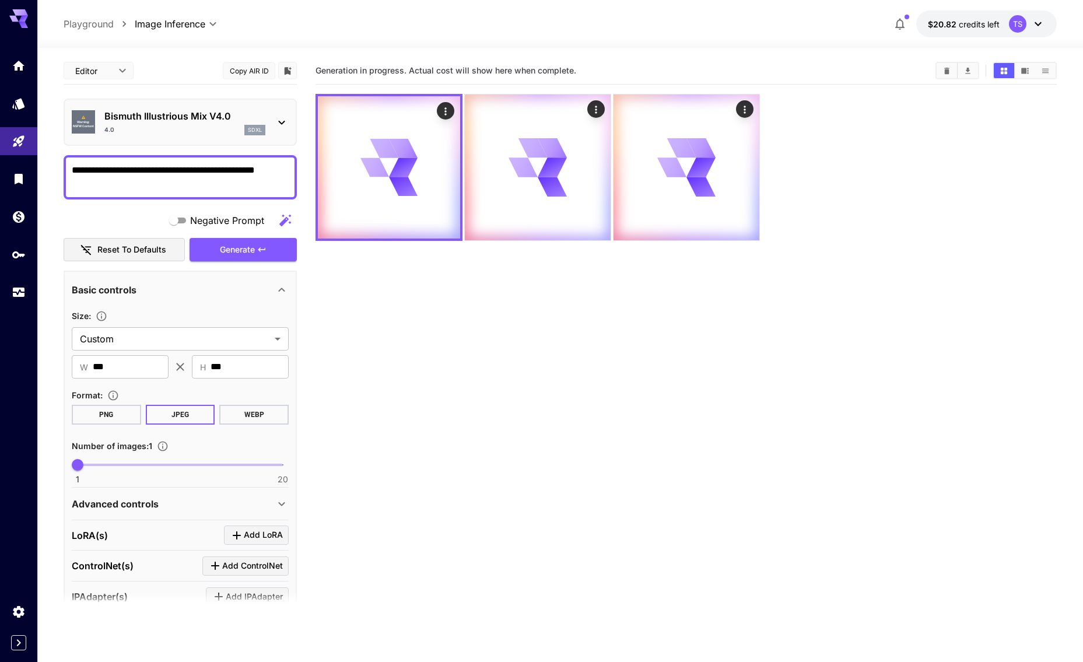
click at [546, 372] on section "Generation in progress. Actual cost will show here when complete." at bounding box center [685, 388] width 741 height 662
click at [489, 361] on section "Generation in progress. Actual cost will show here when complete." at bounding box center [685, 388] width 741 height 662
click at [487, 353] on section "Generation in progress. Actual cost will show here when complete." at bounding box center [685, 388] width 741 height 662
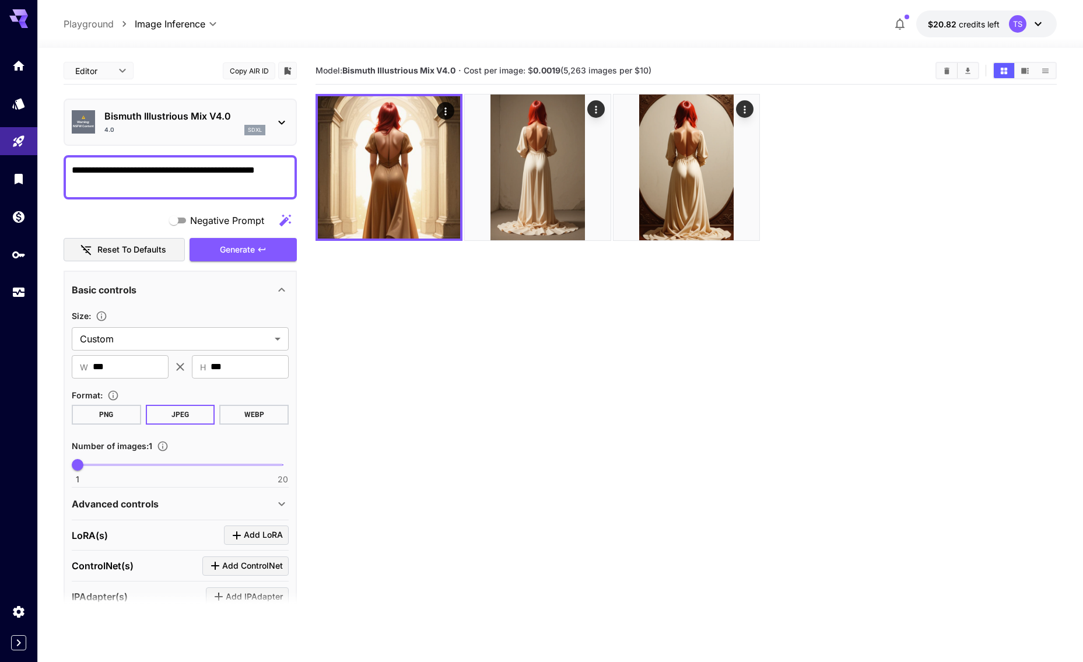
click at [464, 293] on section "Model: Bismuth Illustrious Mix V4.0 · Cost per image: $ 0.0019 (5,263 images pe…" at bounding box center [685, 388] width 741 height 662
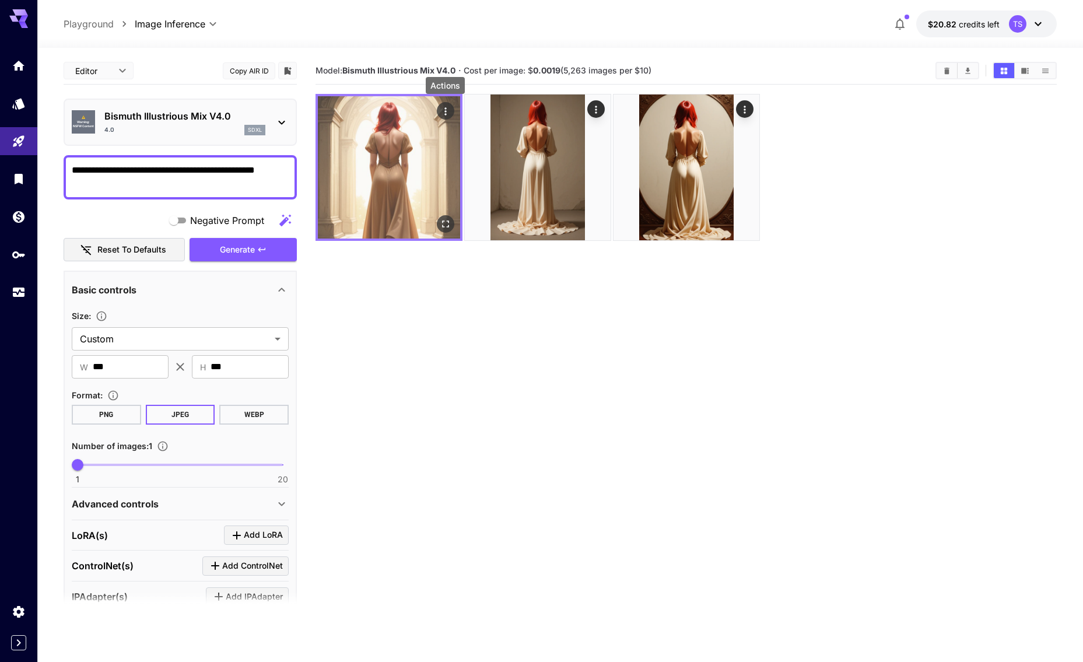
click at [440, 111] on icon "Actions" at bounding box center [446, 112] width 12 height 12
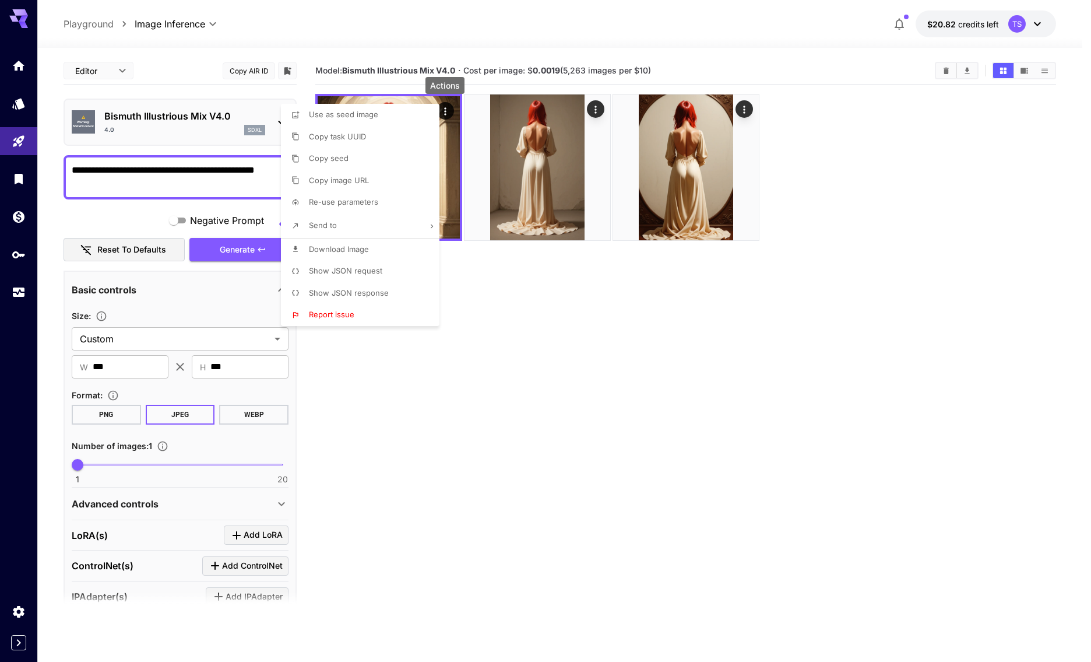
click at [385, 272] on li "Show JSON request" at bounding box center [364, 271] width 166 height 22
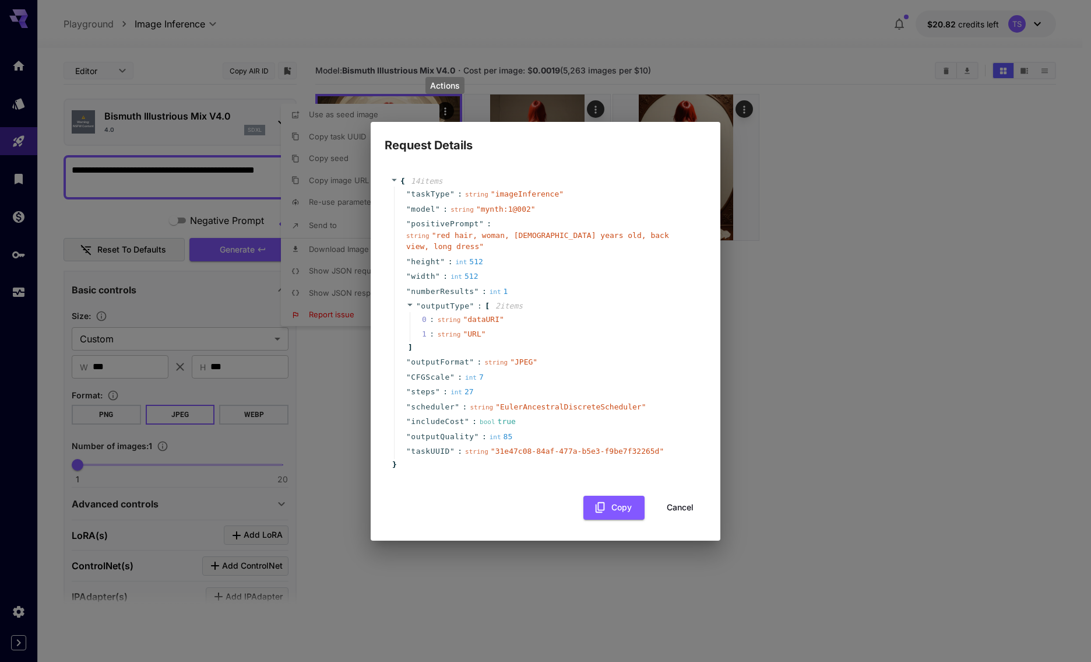
click at [409, 301] on icon at bounding box center [410, 305] width 8 height 8
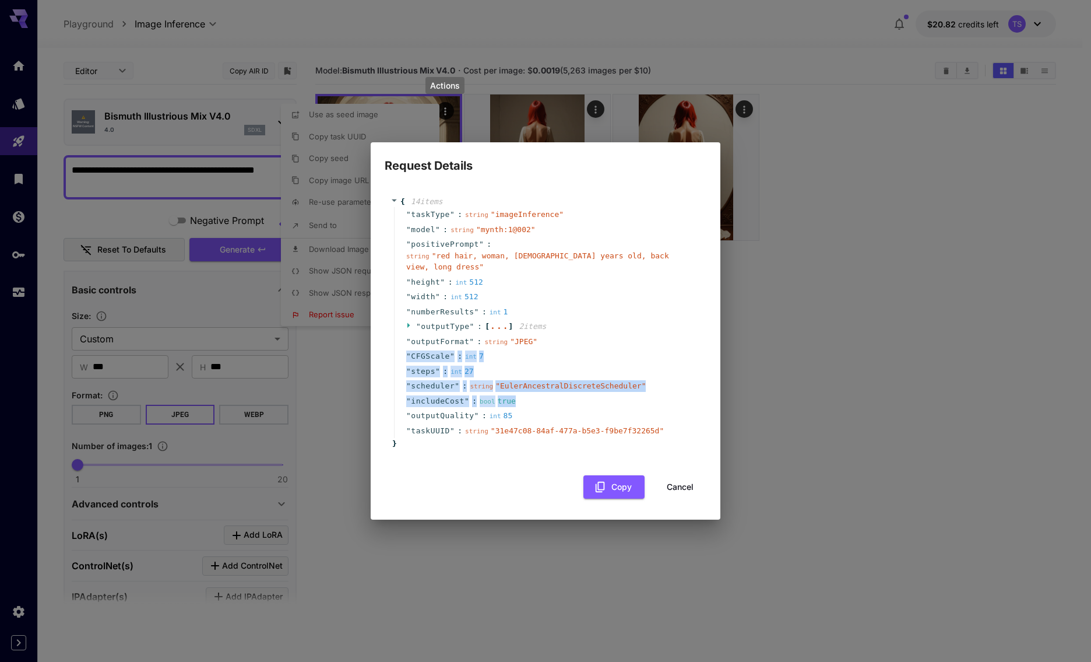
drag, startPoint x: 405, startPoint y: 350, endPoint x: 648, endPoint y: 394, distance: 246.5
click at [648, 394] on div "" taskType " : string " imageInference " " model " : string " mynth:1@002 " " p…" at bounding box center [547, 322] width 307 height 231
copy div "" CFGScale " : int 7 " steps " : int 27 " scheduler " : string " EulerAncestral…"
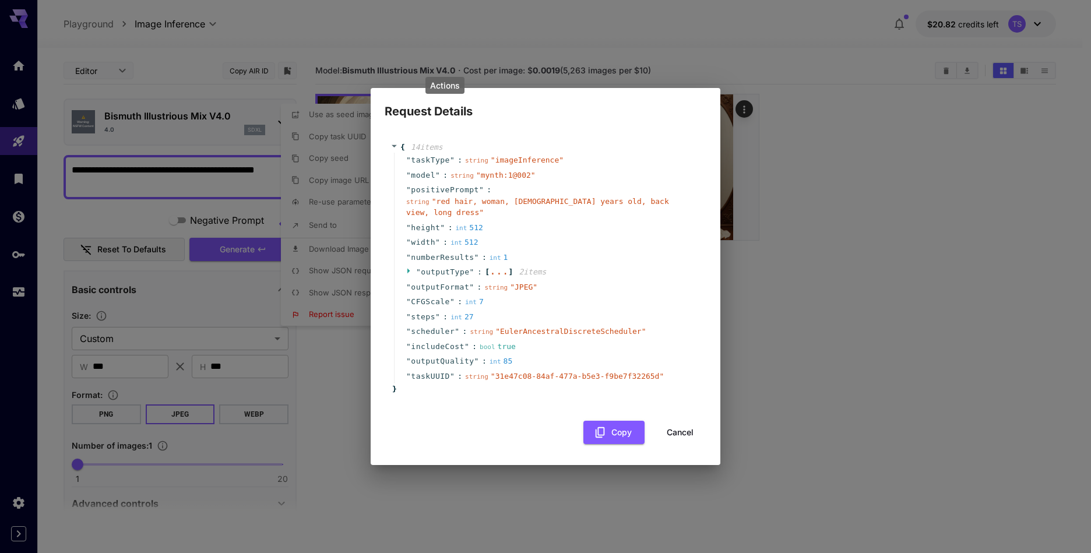
click at [780, 247] on div "Request Details { 14 item s " taskType " : string " imageInference " " model " …" at bounding box center [545, 276] width 1091 height 553
click at [526, 23] on div "Request Details { 14 item s " taskType " : string " imageInference " " model " …" at bounding box center [545, 276] width 1091 height 553
click at [682, 430] on button "Cancel" at bounding box center [680, 433] width 52 height 24
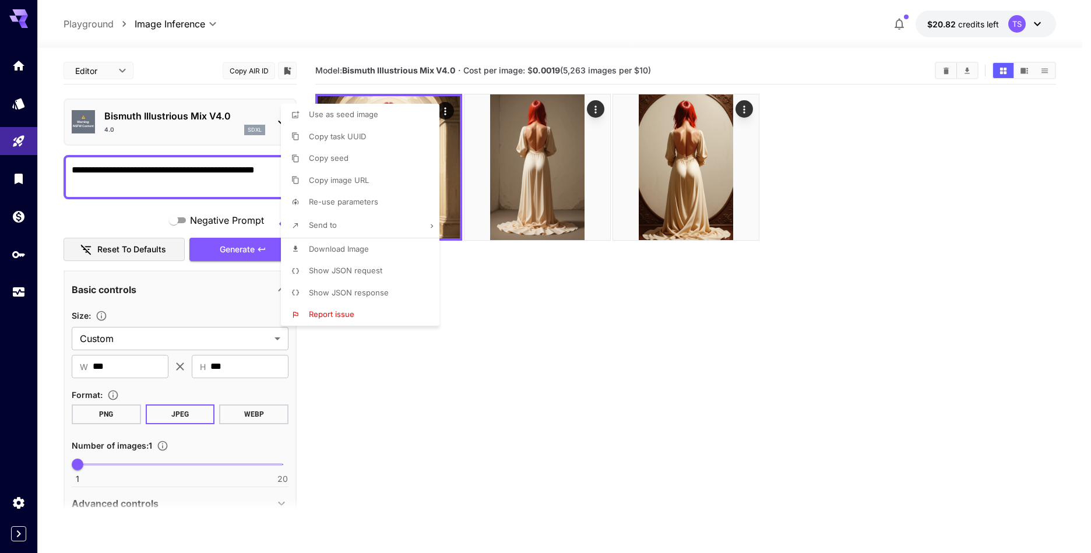
drag, startPoint x: 420, startPoint y: 24, endPoint x: 434, endPoint y: 73, distance: 51.5
click at [420, 24] on div at bounding box center [545, 276] width 1091 height 553
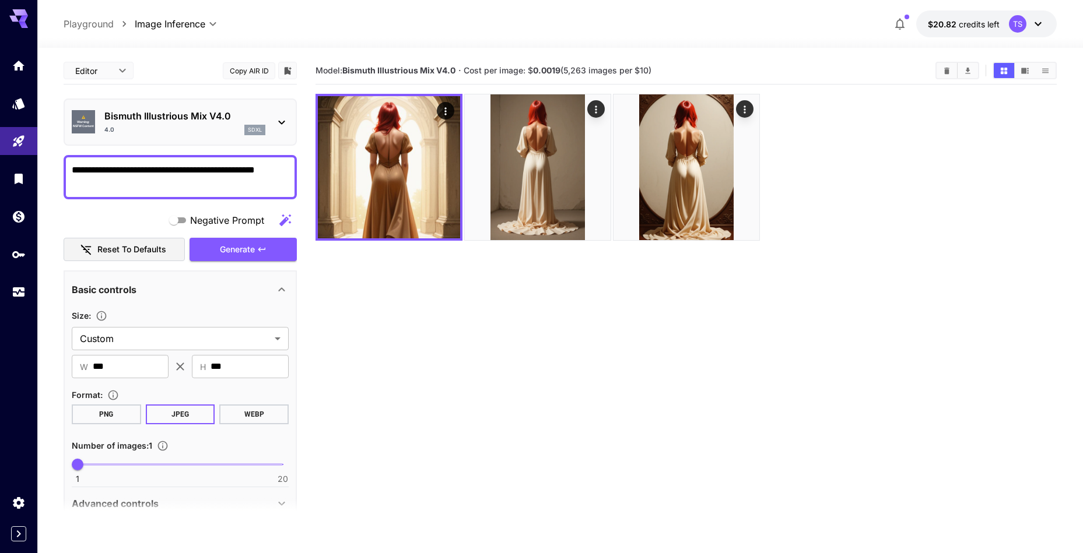
click at [177, 177] on textarea "**********" at bounding box center [180, 177] width 217 height 28
click at [179, 172] on textarea "**********" at bounding box center [180, 177] width 217 height 28
paste textarea "**********"
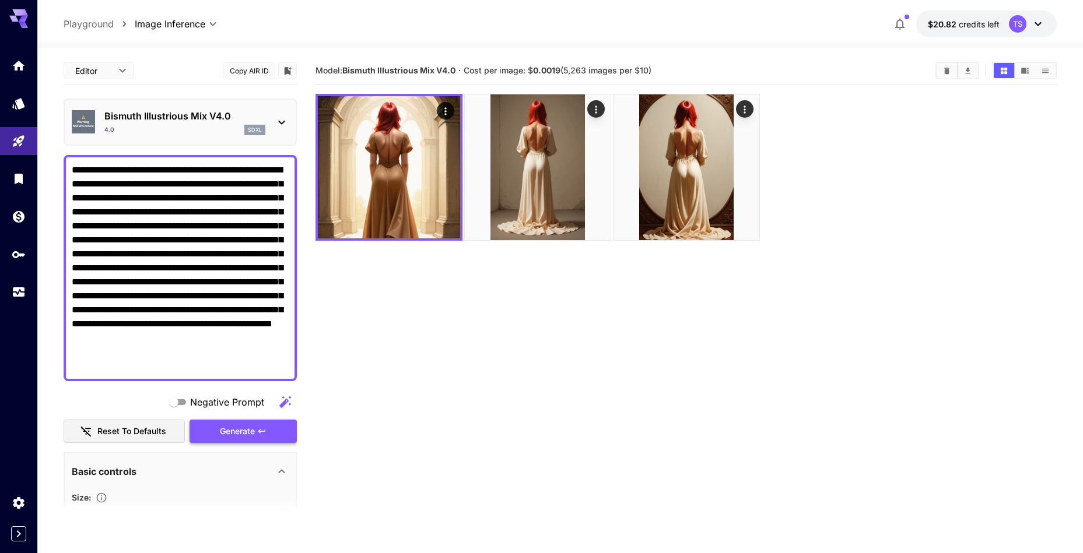
click at [245, 426] on span "Generate" at bounding box center [237, 431] width 35 height 15
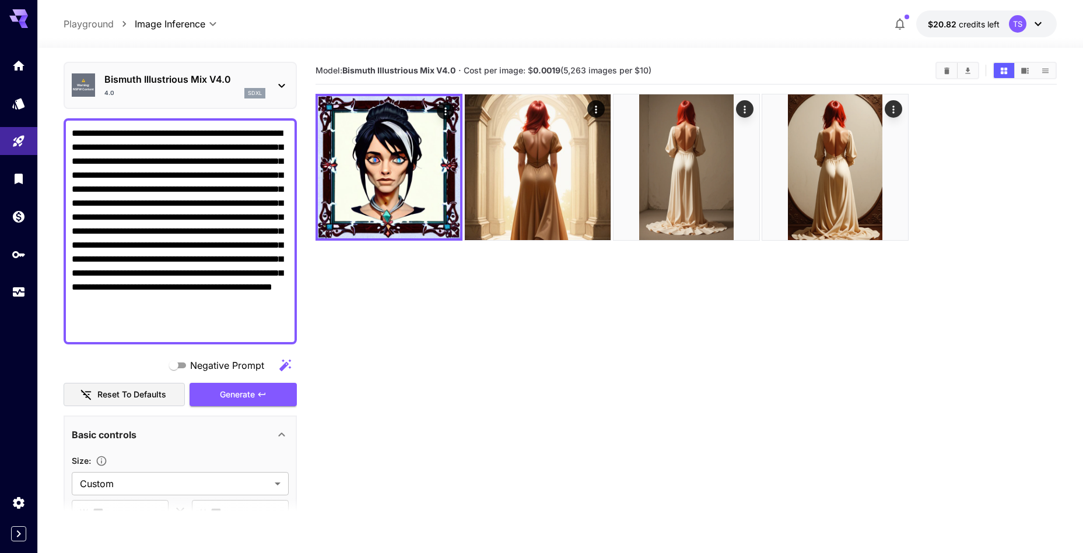
scroll to position [30, 0]
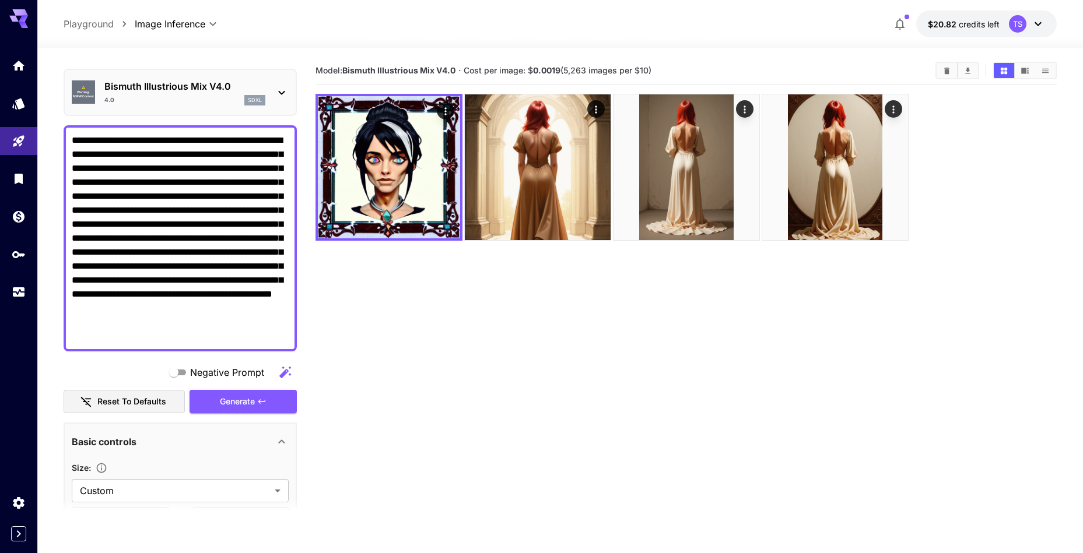
click at [394, 42] on div at bounding box center [559, 41] width 1045 height 14
drag, startPoint x: 345, startPoint y: 70, endPoint x: 582, endPoint y: 11, distance: 244.5
click at [456, 67] on section "Model: Bismuth Illustrious Mix V4.0 · Cost per image: $ 0.0019 (5,263 images pe…" at bounding box center [620, 71] width 610 height 14
click at [145, 224] on textarea "**********" at bounding box center [180, 239] width 217 height 210
paste textarea
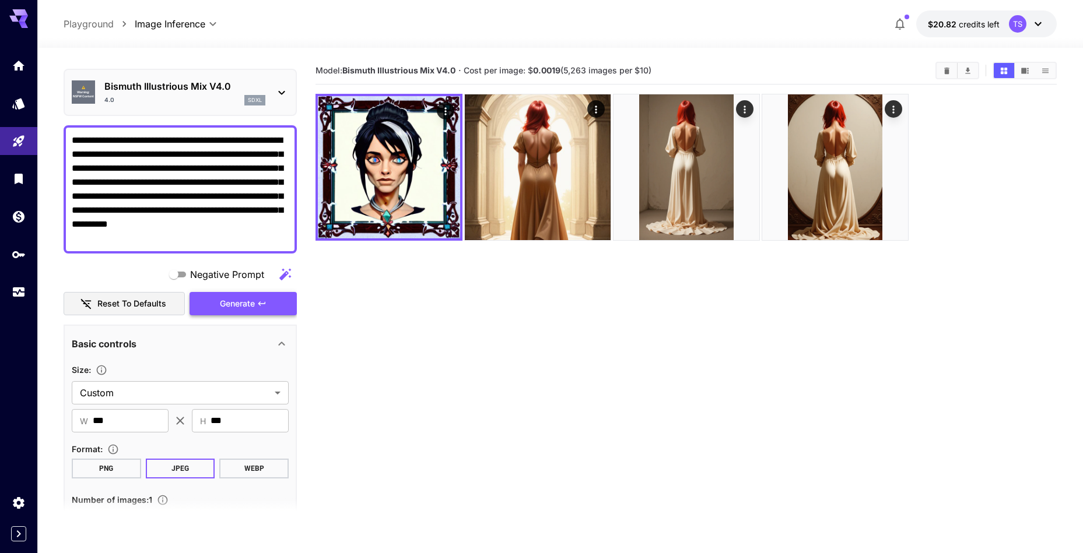
type textarea "**********"
click at [249, 298] on span "Generate" at bounding box center [237, 304] width 35 height 15
